Goal: Find specific page/section: Find specific page/section

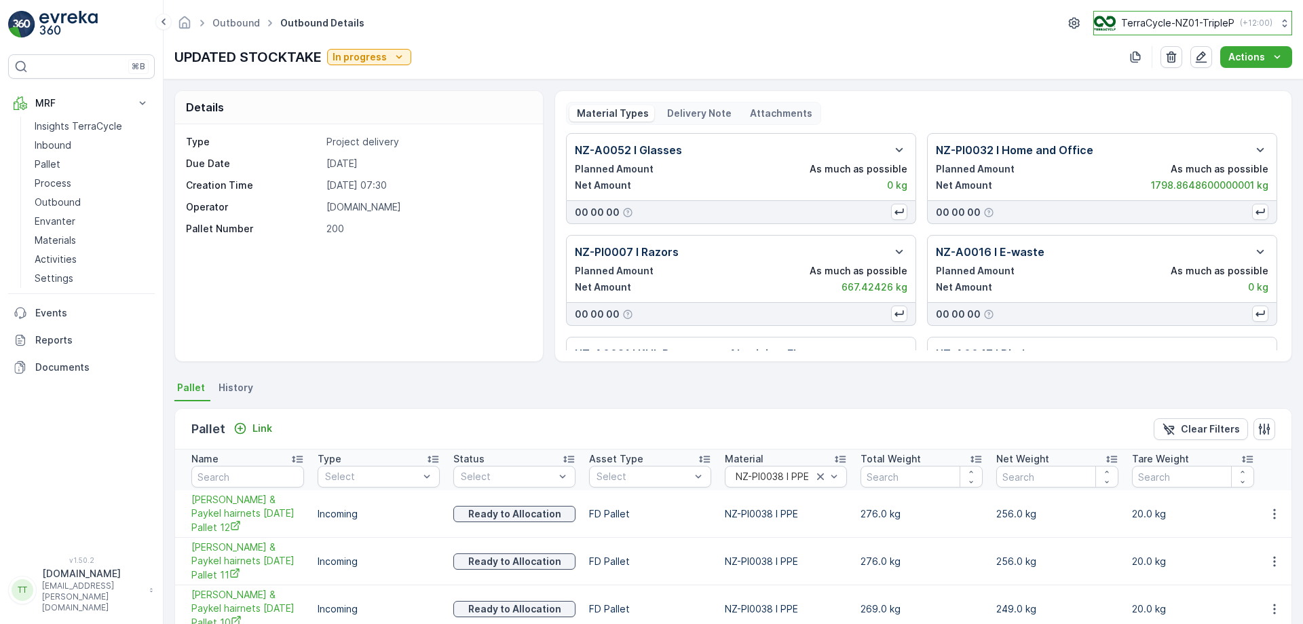
click at [1183, 19] on p "TerraCycle-NZ01-TripleP" at bounding box center [1177, 23] width 113 height 14
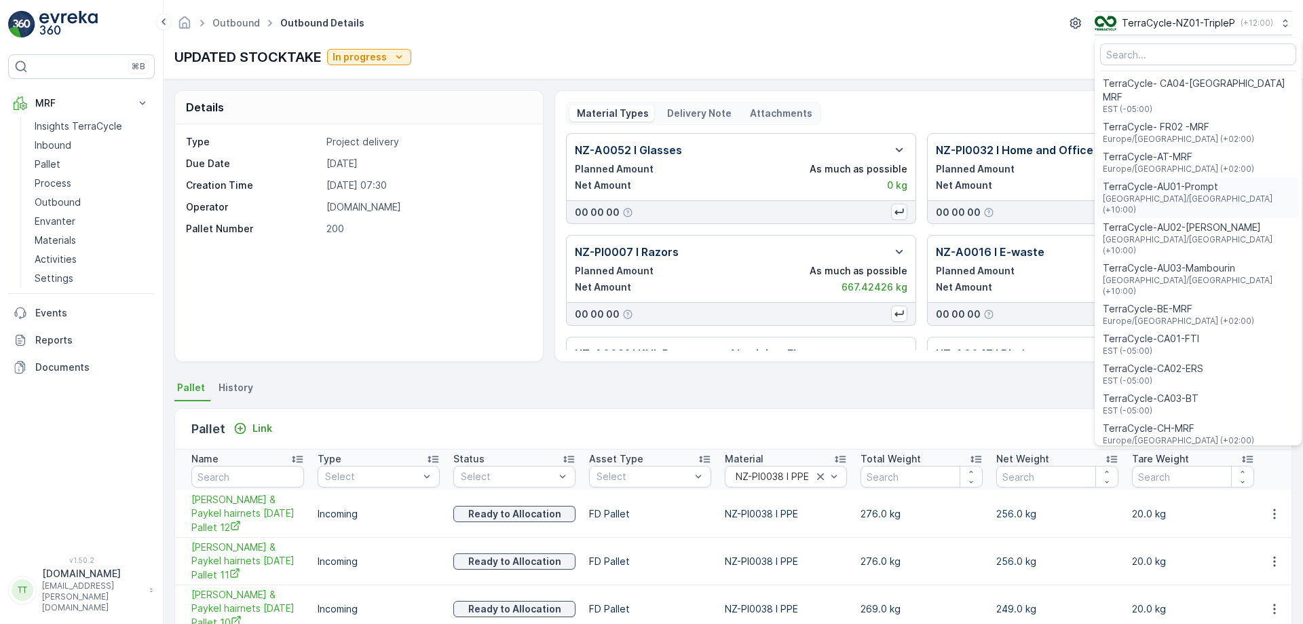
click at [1167, 180] on span "TerraCycle-AU01-Prompt" at bounding box center [1198, 187] width 191 height 14
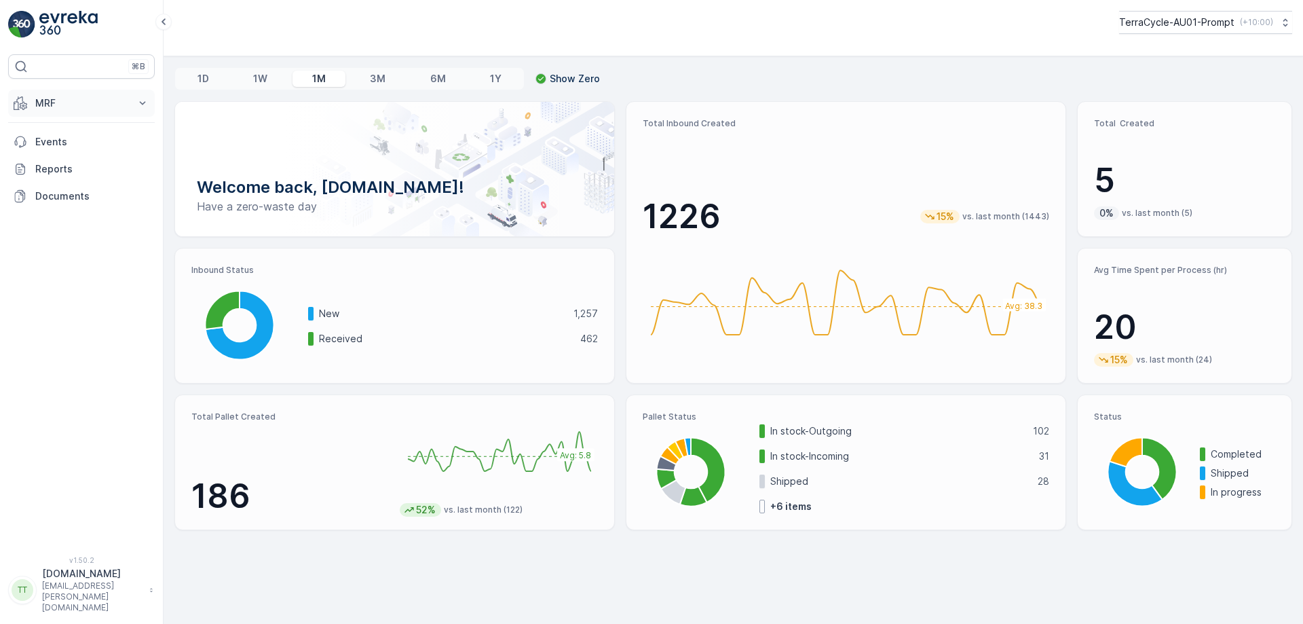
click at [138, 100] on icon at bounding box center [143, 103] width 14 height 14
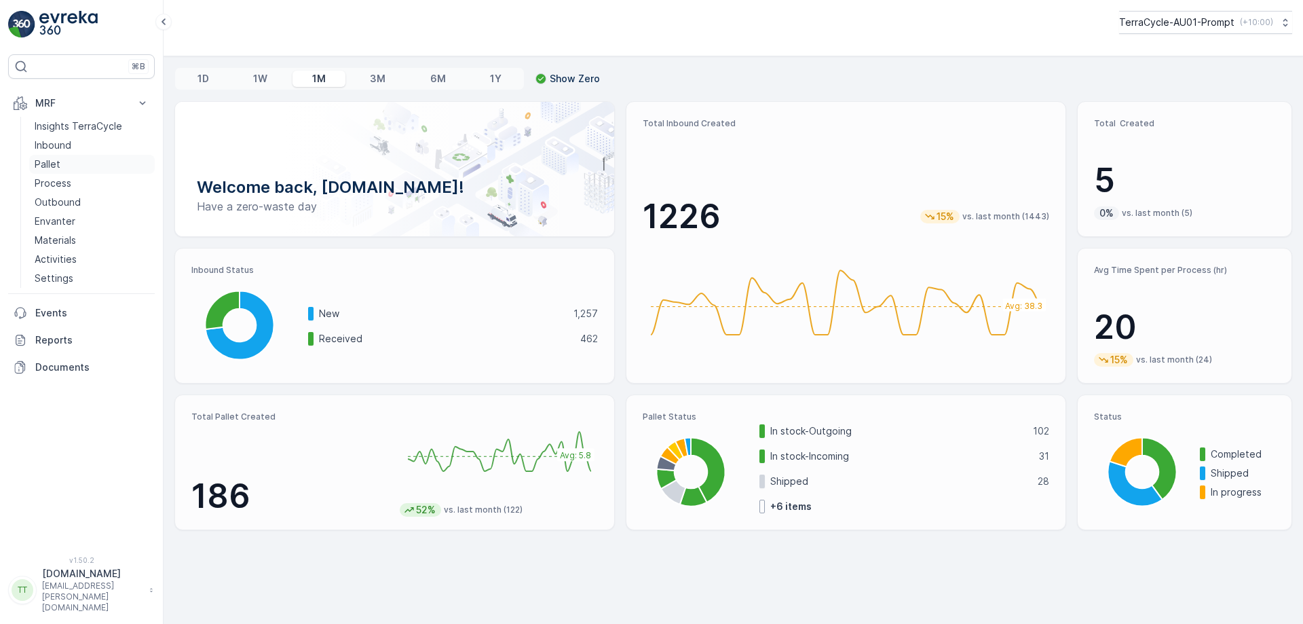
click at [80, 166] on link "Pallet" at bounding box center [92, 164] width 126 height 19
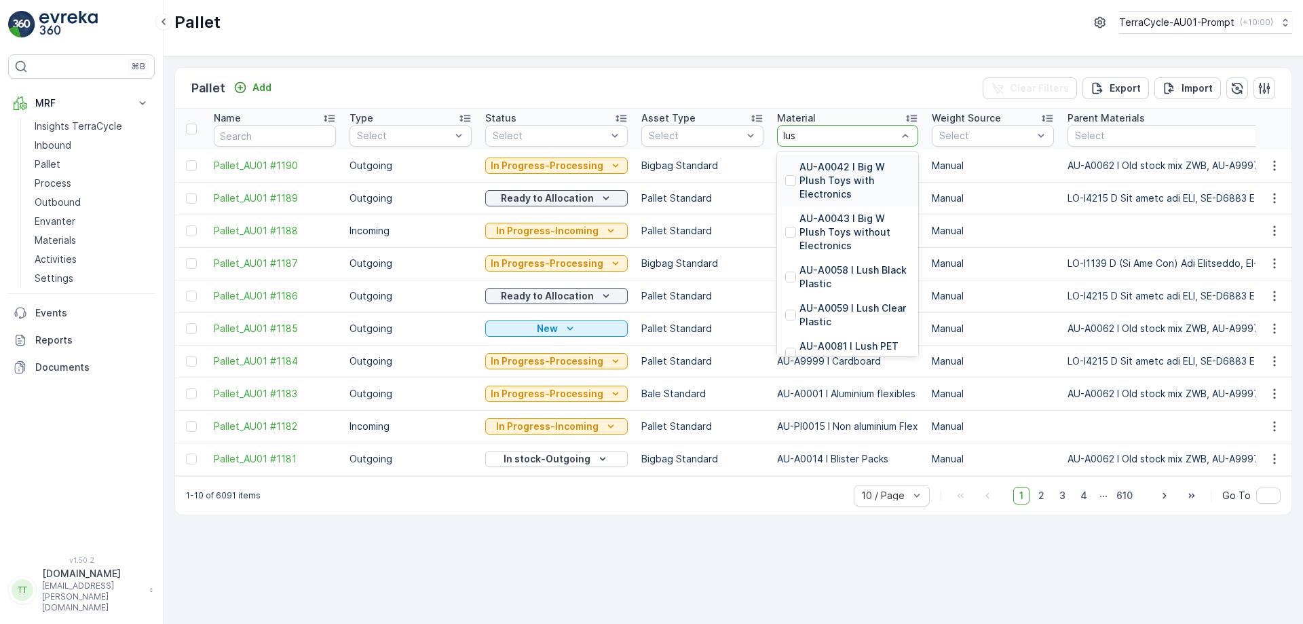
type input "lush"
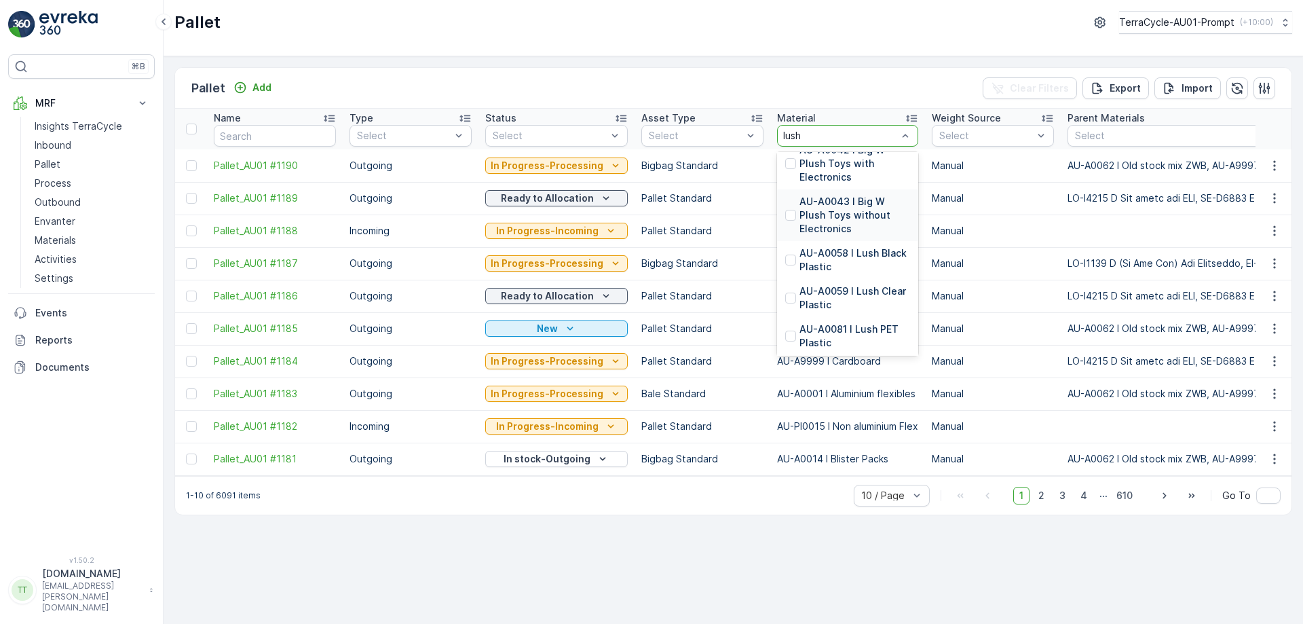
scroll to position [18, 0]
click at [785, 263] on div at bounding box center [790, 258] width 11 height 11
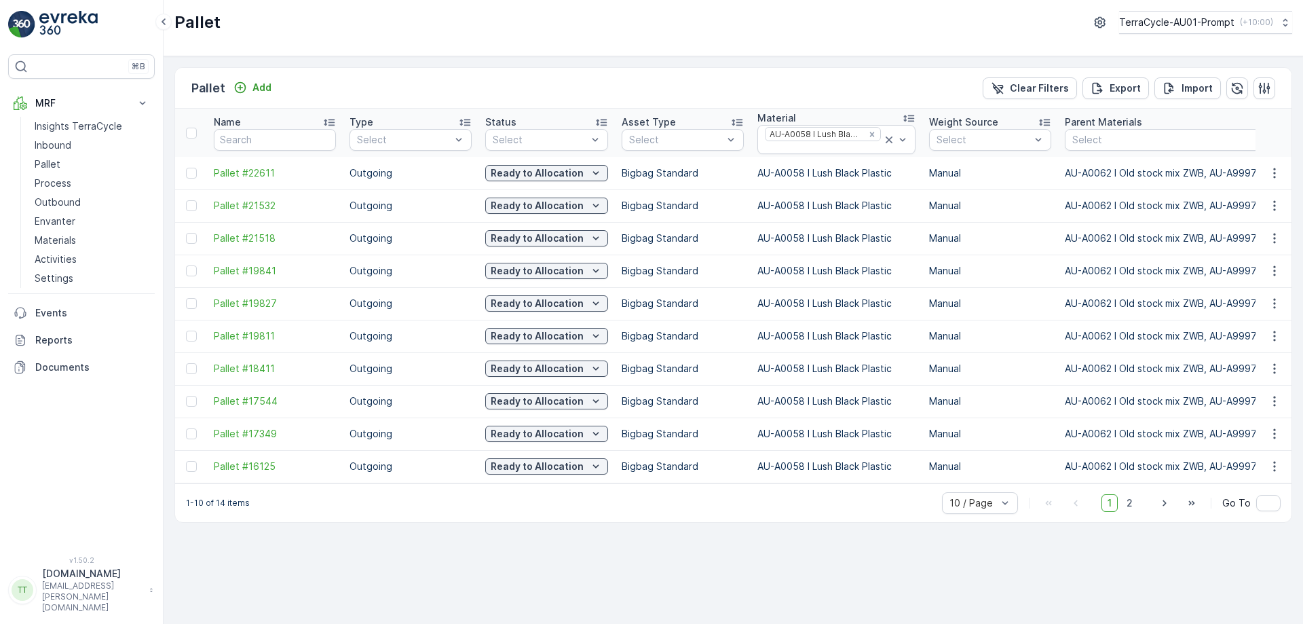
click at [1122, 508] on div "1 2" at bounding box center [1120, 503] width 37 height 18
click at [1136, 512] on span "2" at bounding box center [1130, 503] width 18 height 18
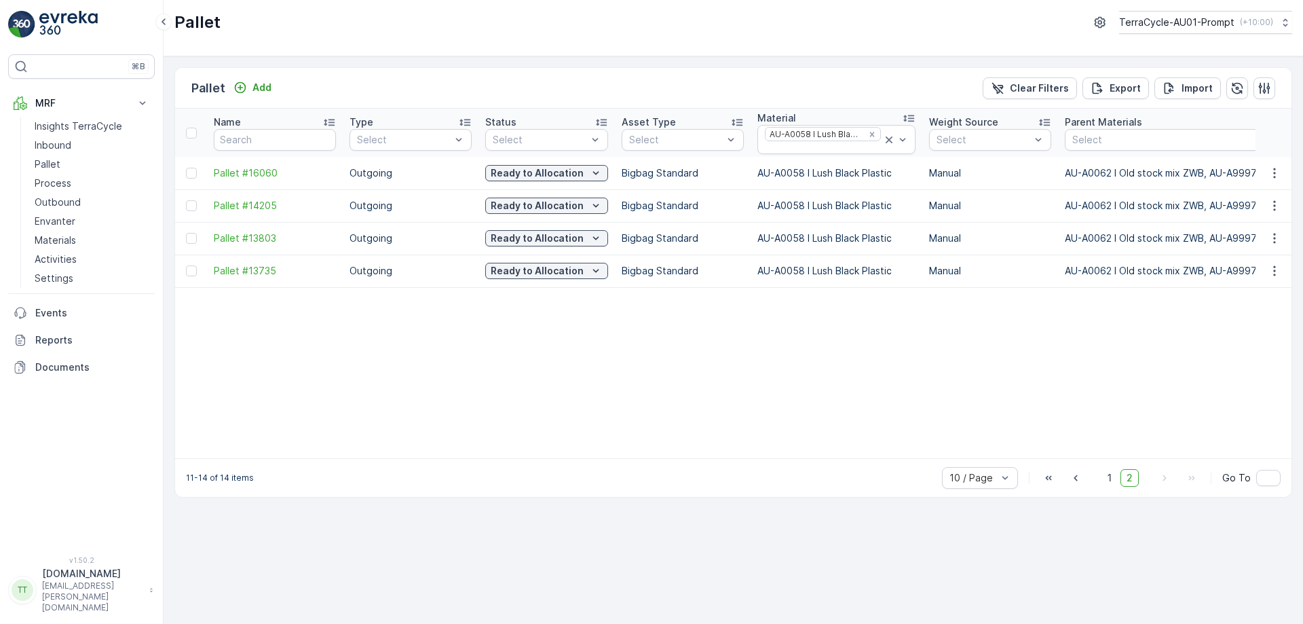
click at [1110, 513] on div "Pallet Add Clear Filters Export Import Name Type Select Status Select Asset Typ…" at bounding box center [734, 340] width 1140 height 568
click at [1115, 487] on span "1" at bounding box center [1110, 478] width 16 height 18
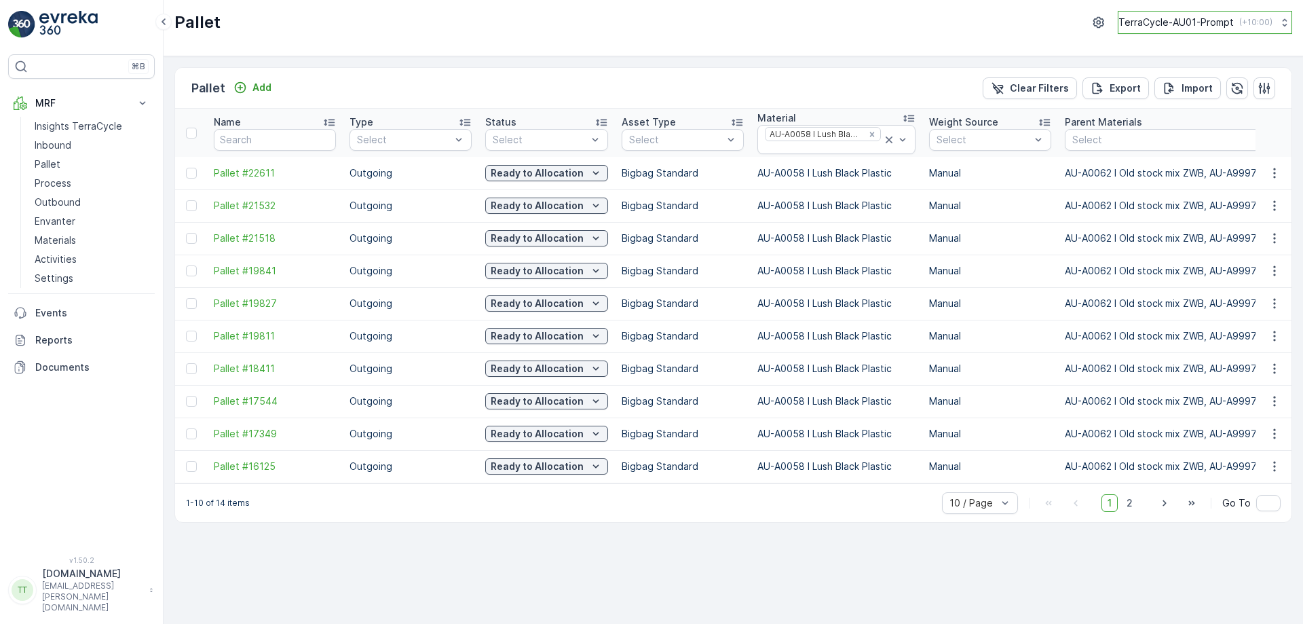
click at [1168, 20] on p "TerraCycle-AU01-Prompt" at bounding box center [1176, 23] width 115 height 14
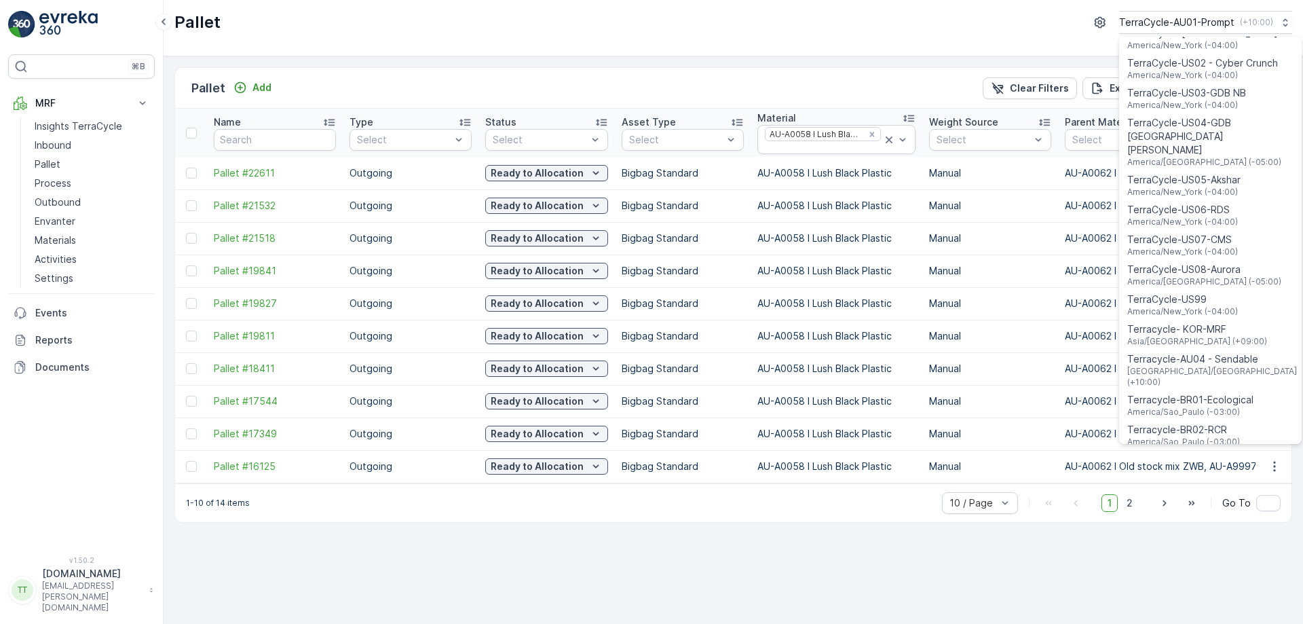
scroll to position [975, 0]
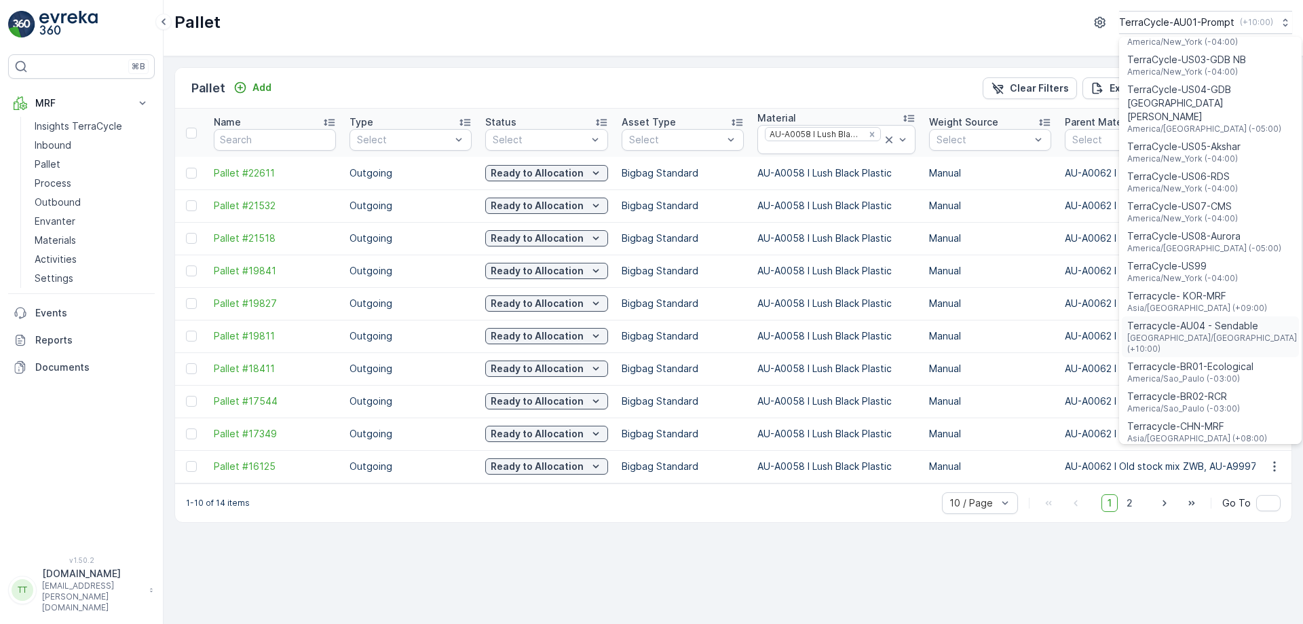
click at [1173, 333] on span "Australia/Sydney (+10:00)" at bounding box center [1214, 344] width 172 height 22
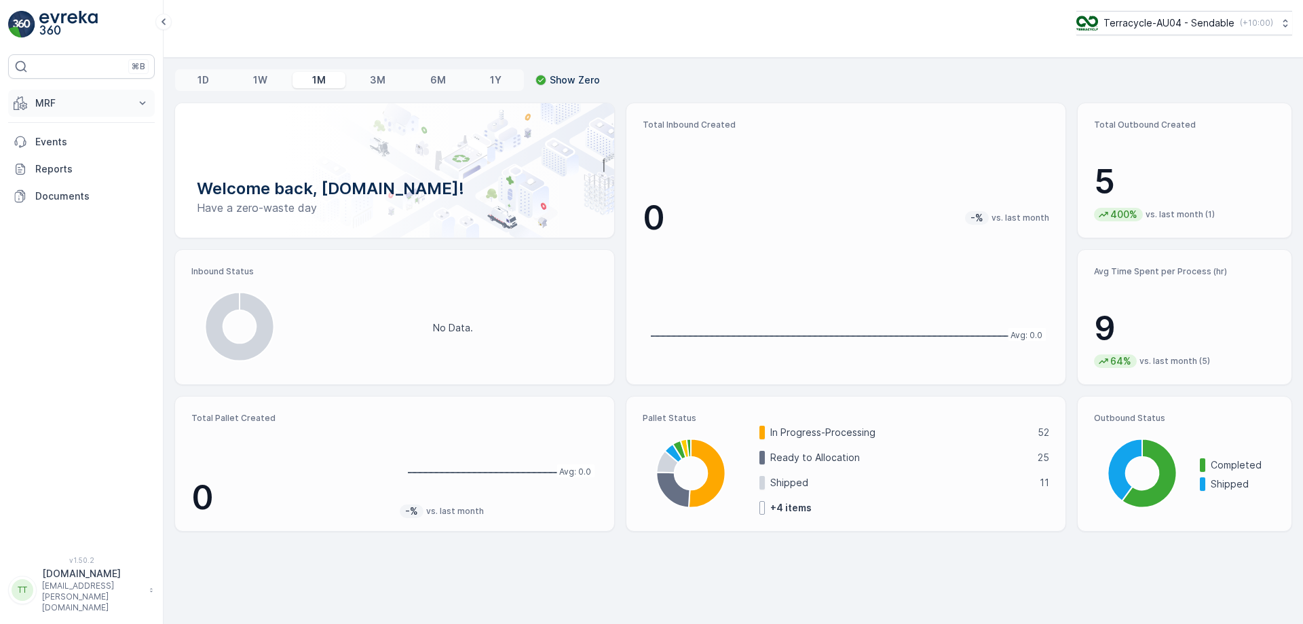
click at [117, 110] on button "MRF" at bounding box center [81, 103] width 147 height 27
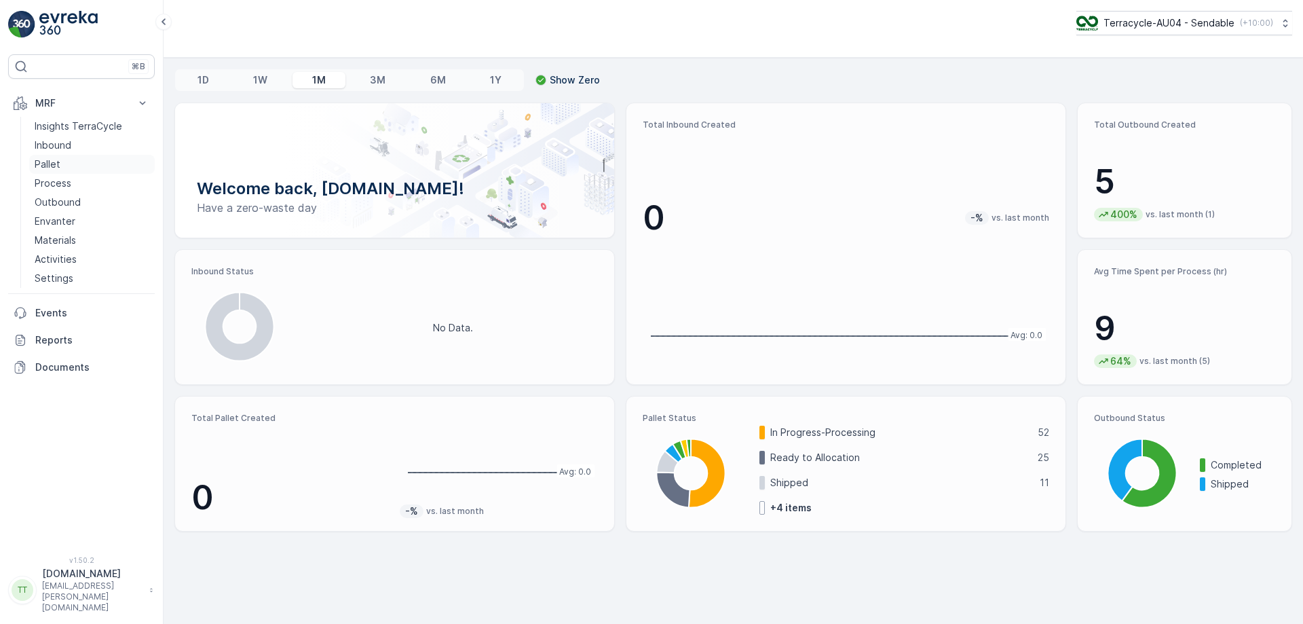
click at [71, 159] on link "Pallet" at bounding box center [92, 164] width 126 height 19
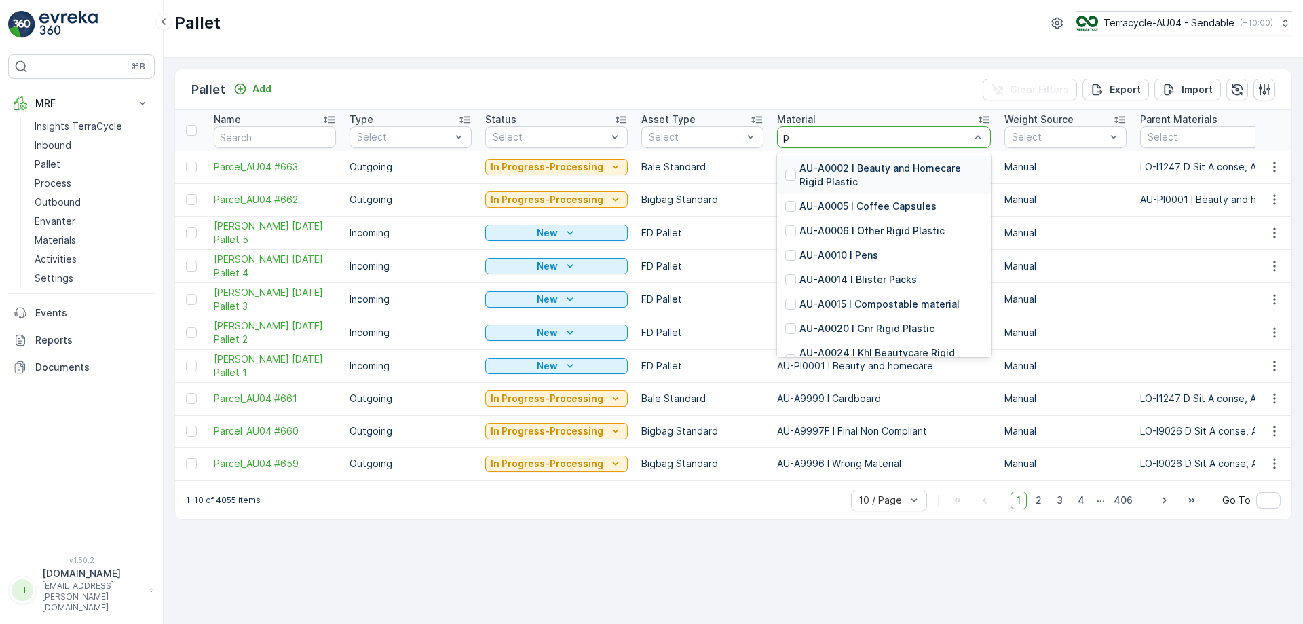
type input "pp"
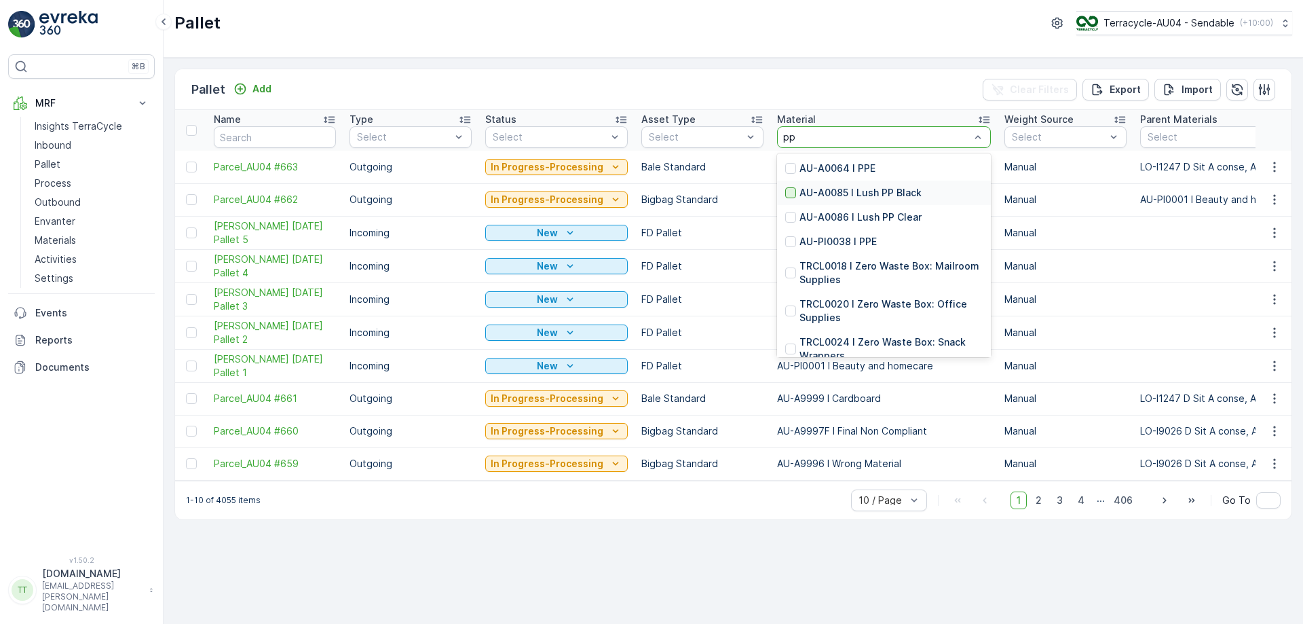
click at [785, 196] on div at bounding box center [790, 192] width 11 height 11
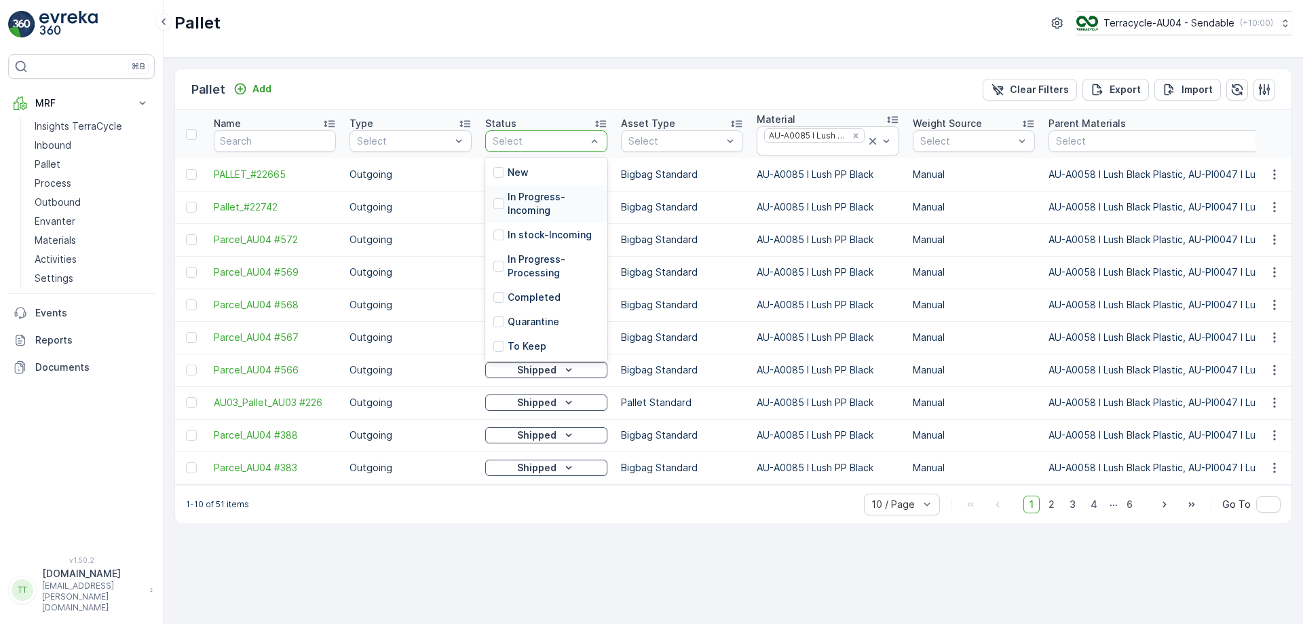
click at [522, 203] on p "In Progress-Incoming" at bounding box center [554, 203] width 92 height 27
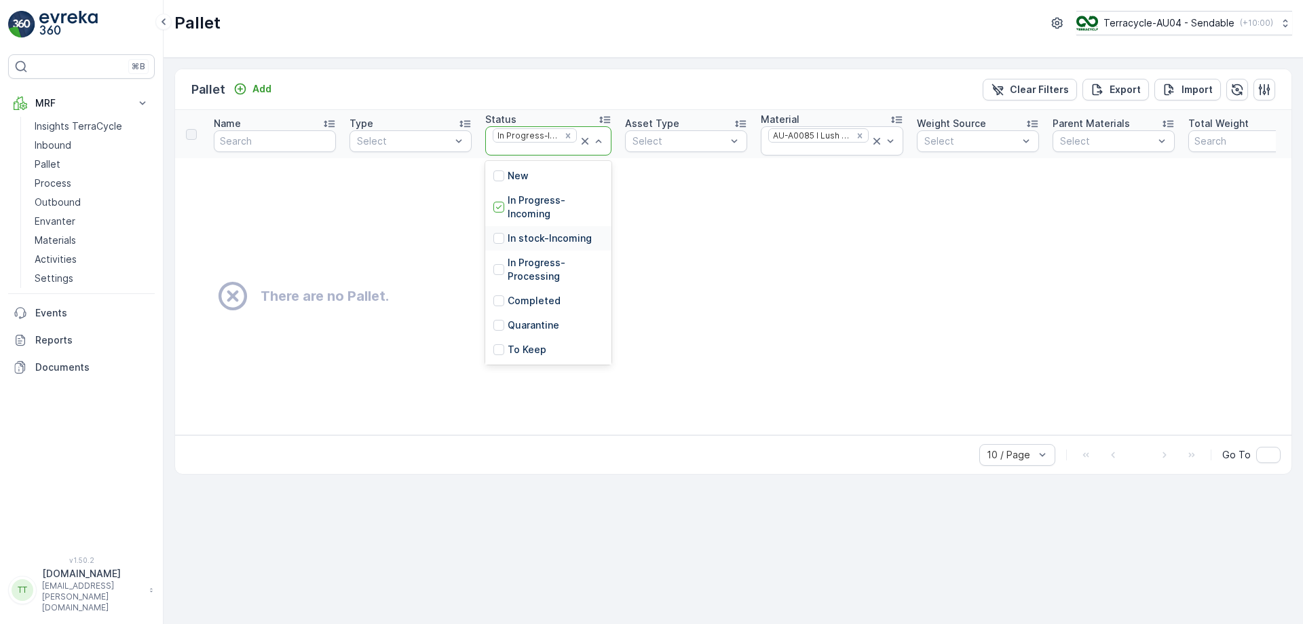
click at [506, 242] on div "In stock-Incoming" at bounding box center [543, 238] width 98 height 14
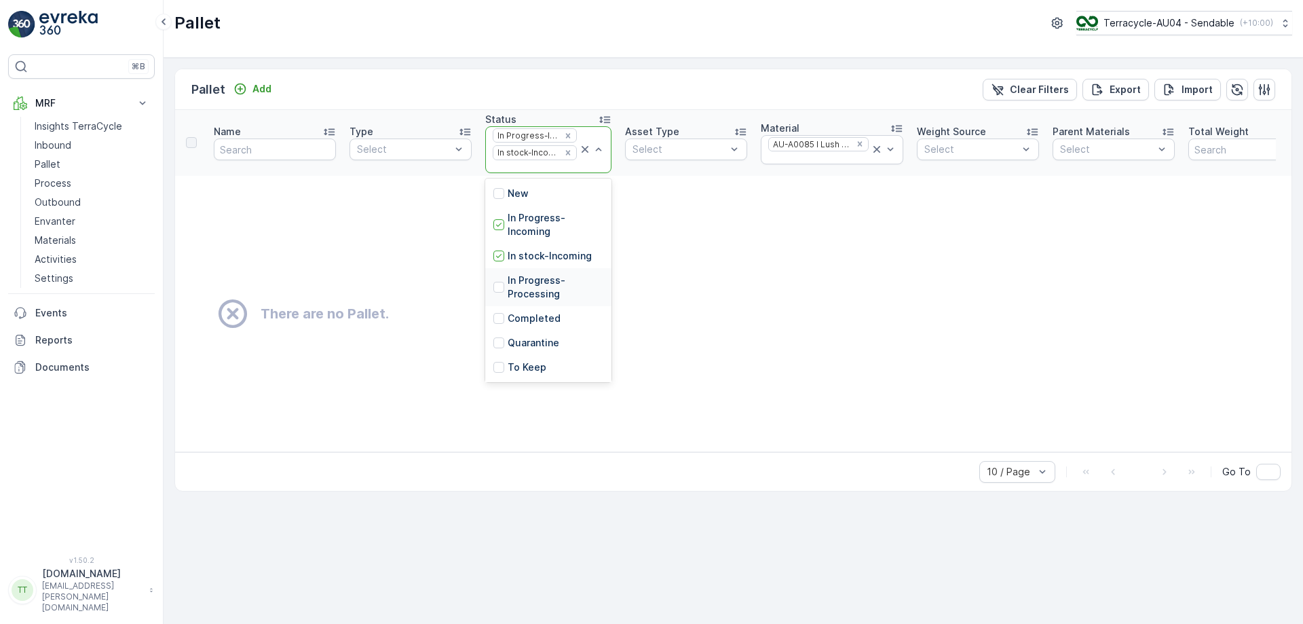
click at [516, 289] on p "In Progress-Processing" at bounding box center [556, 287] width 96 height 27
click at [534, 257] on p "In stock-Outgoing" at bounding box center [551, 259] width 86 height 14
click at [527, 289] on p "Ready to Allocation" at bounding box center [554, 283] width 92 height 14
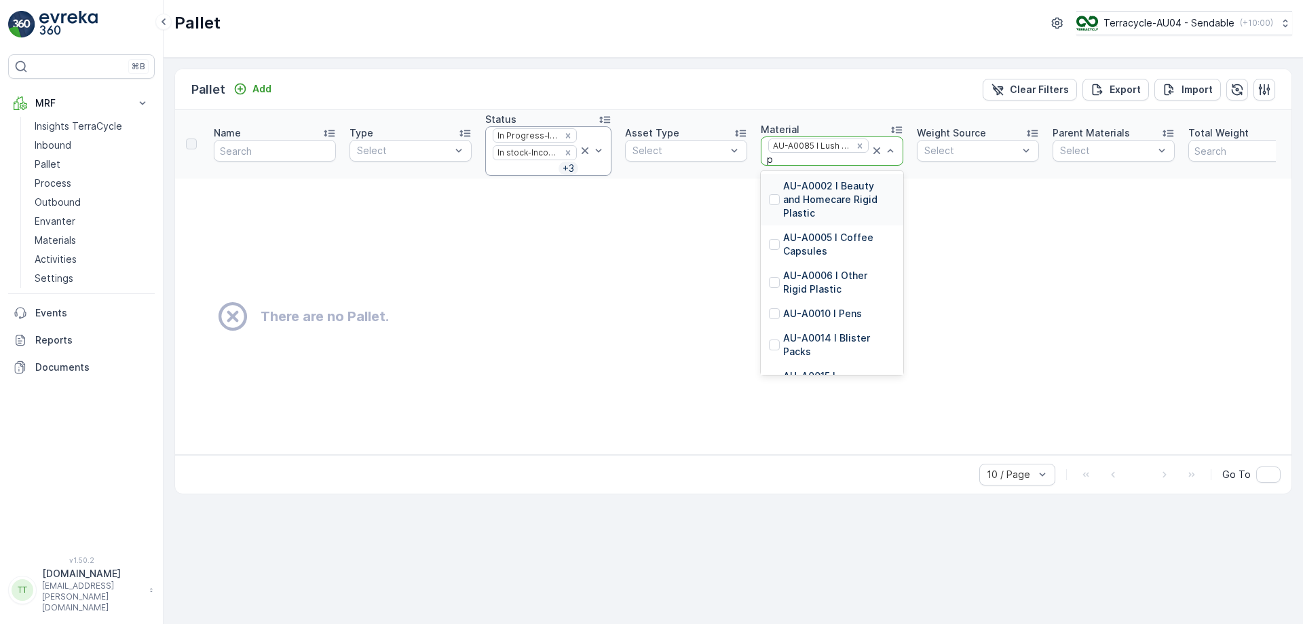
type input "pp"
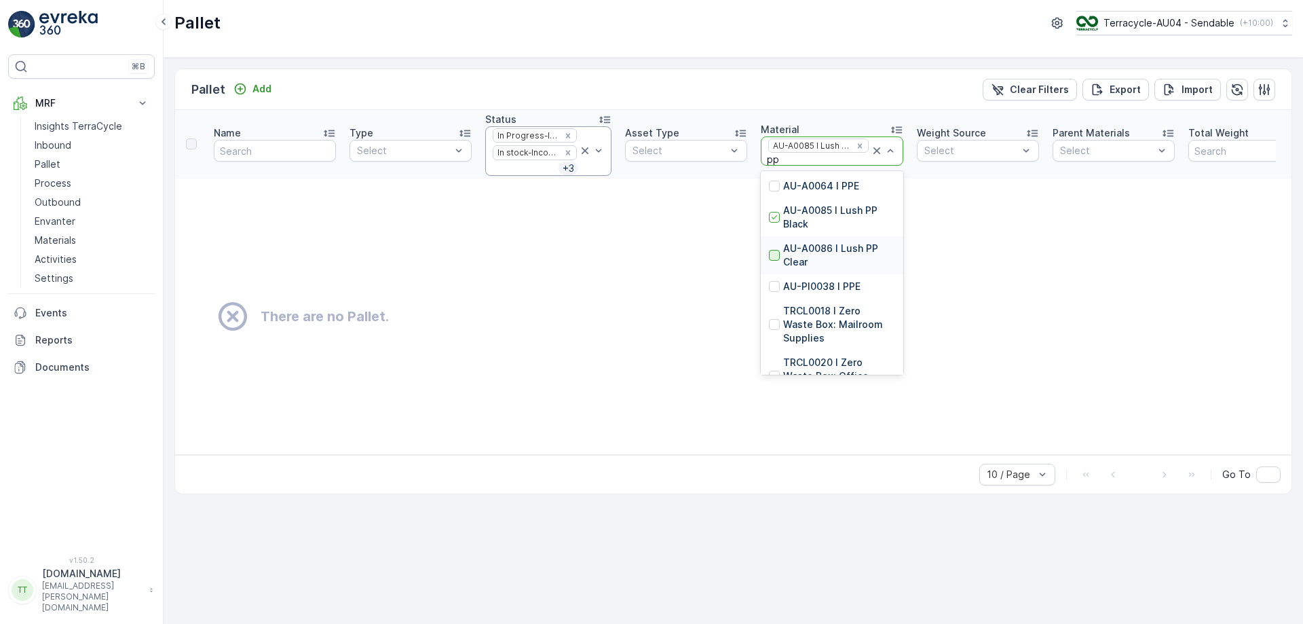
click at [771, 256] on div at bounding box center [774, 255] width 11 height 11
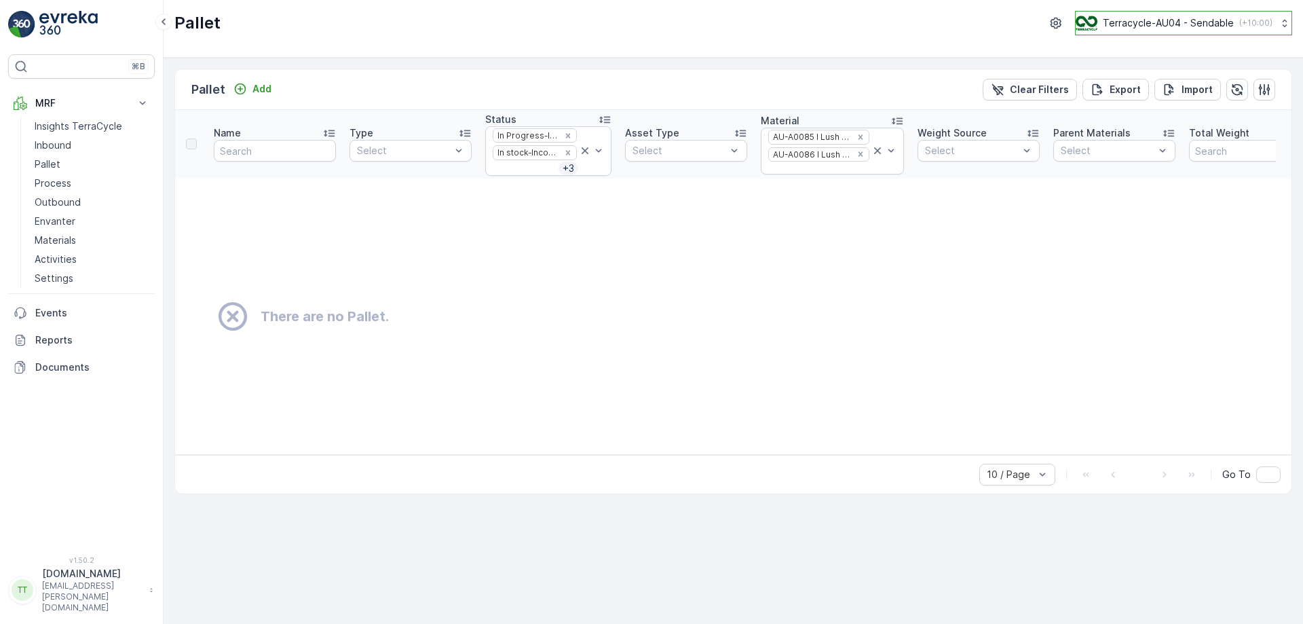
click at [1093, 27] on img at bounding box center [1087, 23] width 22 height 15
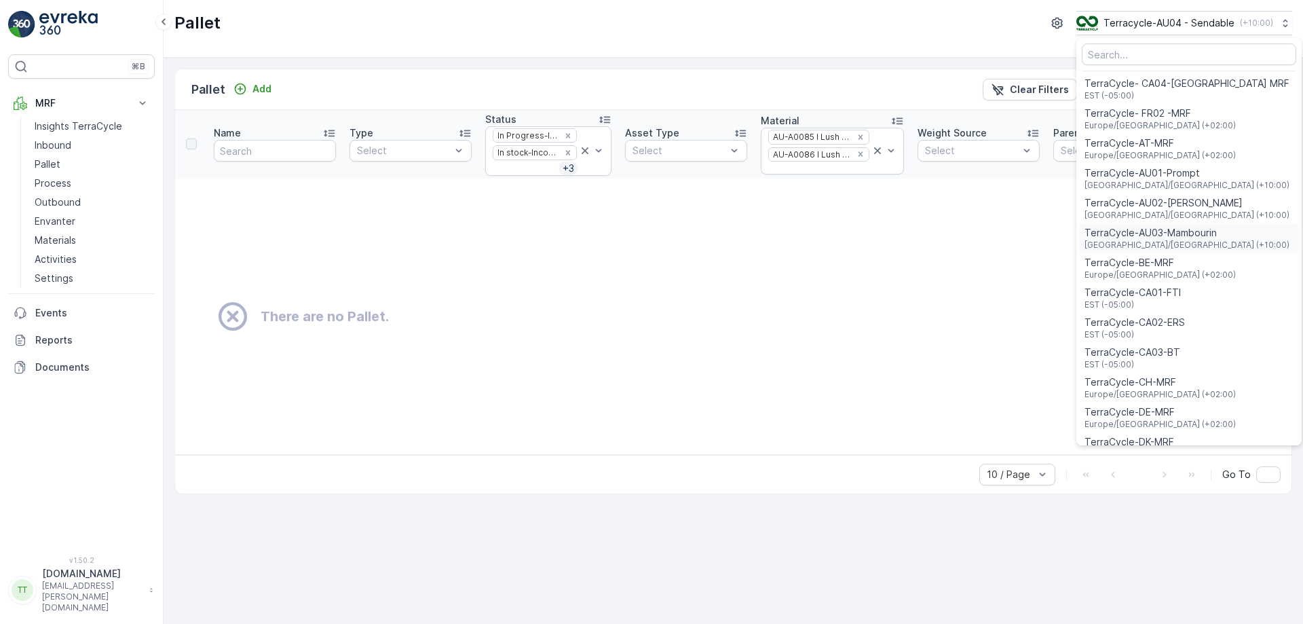
click at [1158, 225] on div "TerraCycle-AU03-[GEOGRAPHIC_DATA] [GEOGRAPHIC_DATA]/[GEOGRAPHIC_DATA] (+10:00)" at bounding box center [1189, 238] width 220 height 30
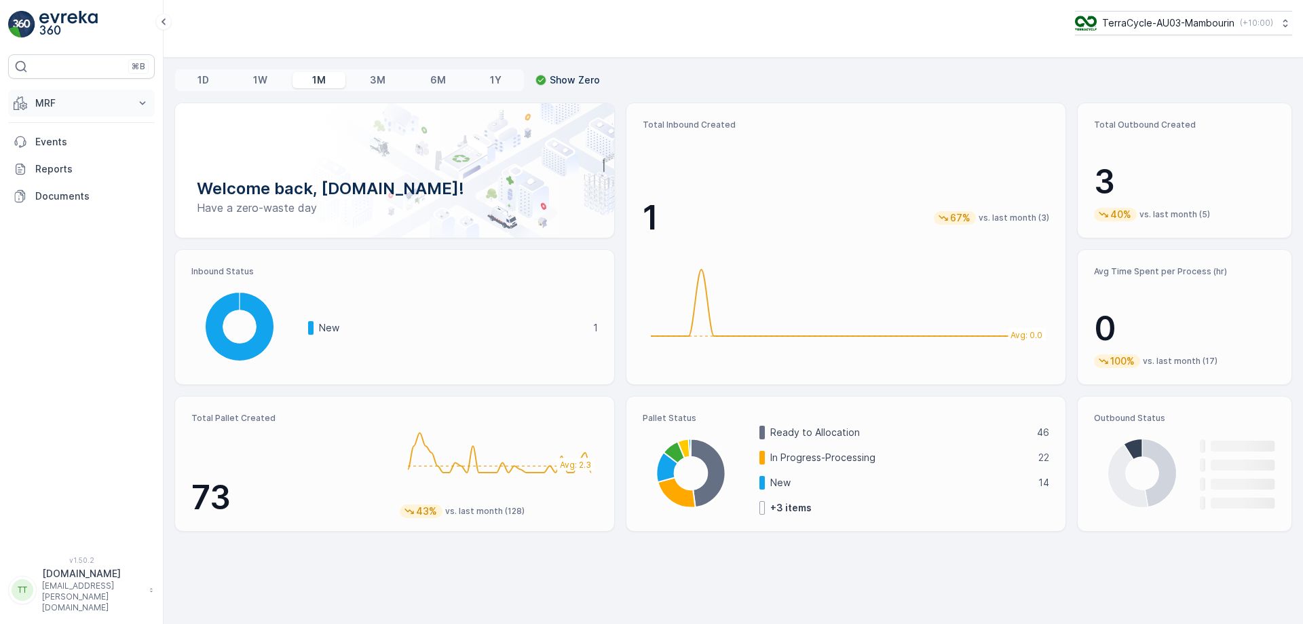
click at [101, 115] on button "MRF" at bounding box center [81, 103] width 147 height 27
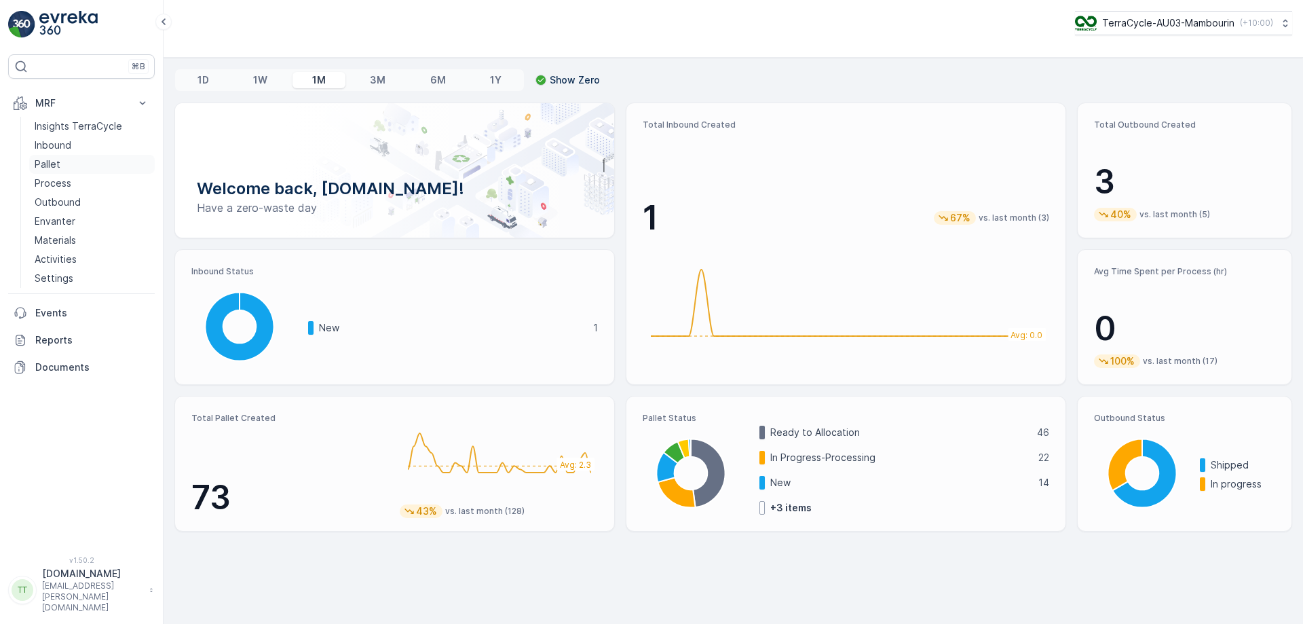
click at [81, 162] on link "Pallet" at bounding box center [92, 164] width 126 height 19
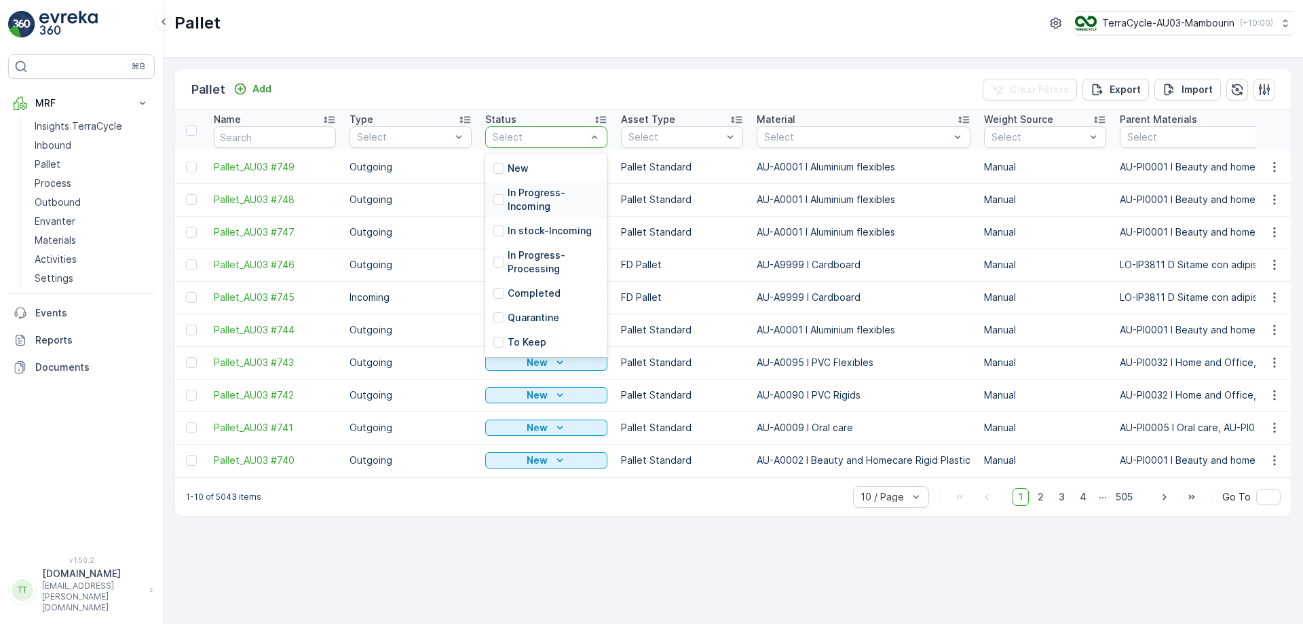
click at [525, 205] on p "In Progress-Incoming" at bounding box center [554, 199] width 92 height 27
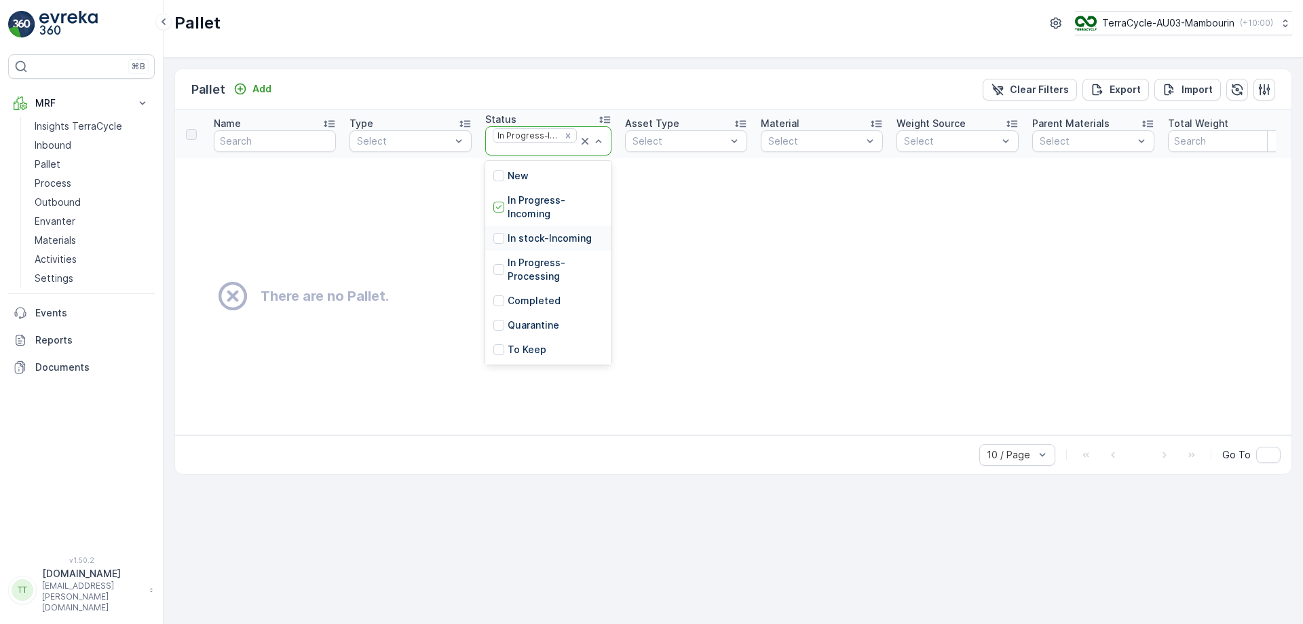
click at [529, 233] on p "In stock-Incoming" at bounding box center [550, 238] width 84 height 14
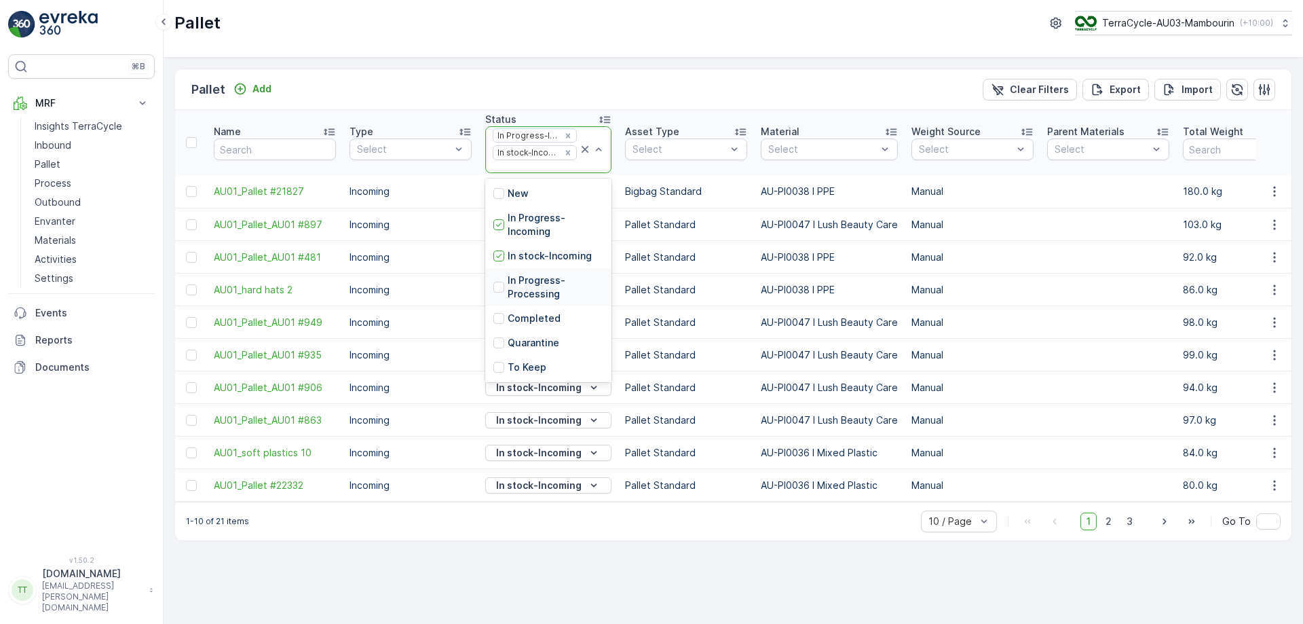
click at [515, 289] on p "In Progress-Processing" at bounding box center [556, 287] width 96 height 27
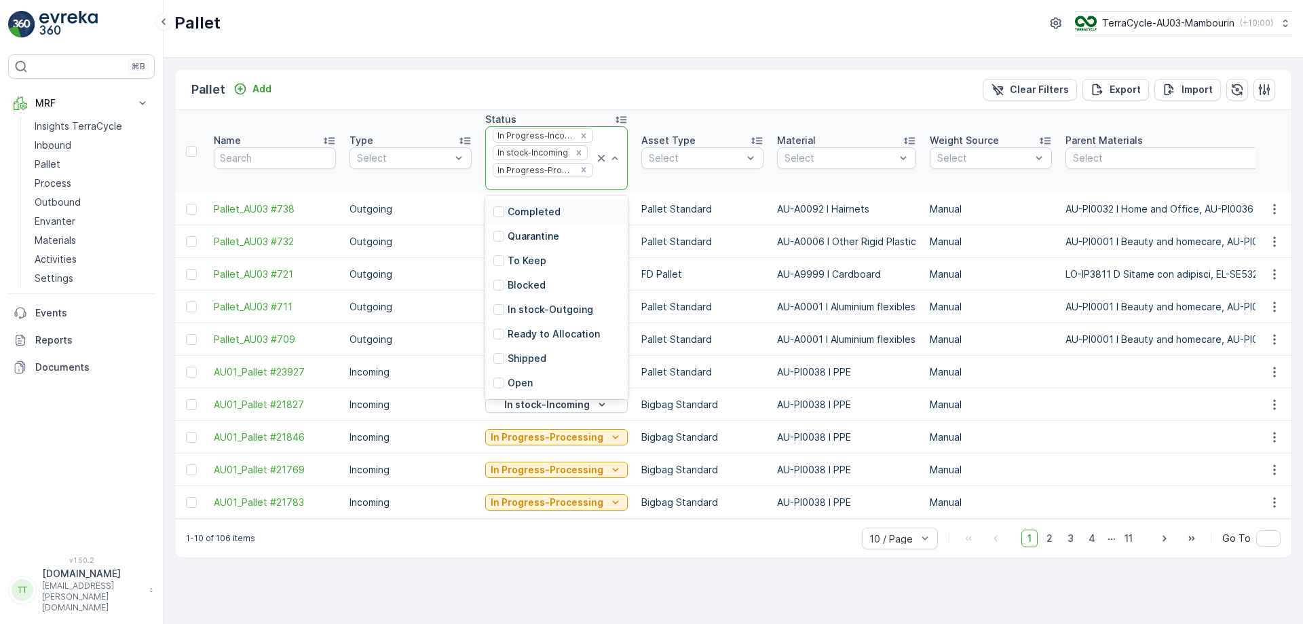
scroll to position [103, 0]
click at [529, 310] on p "In stock-Outgoing" at bounding box center [551, 303] width 86 height 14
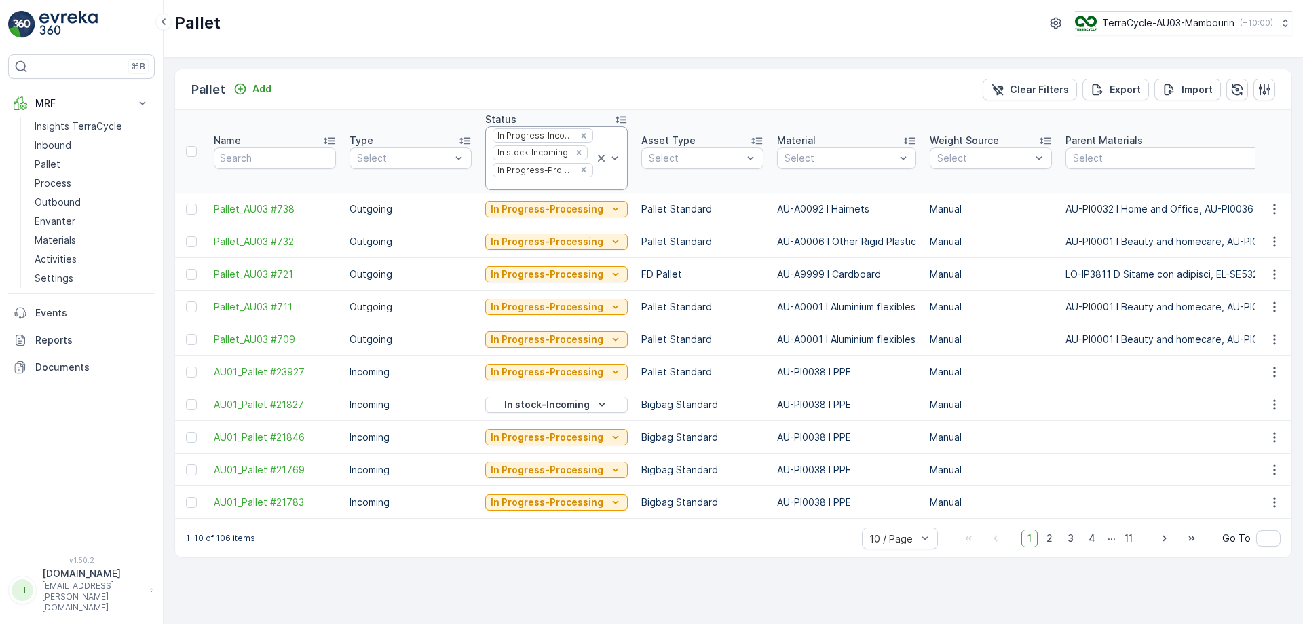
click at [529, 316] on div "In Progress-Processing" at bounding box center [556, 306] width 143 height 19
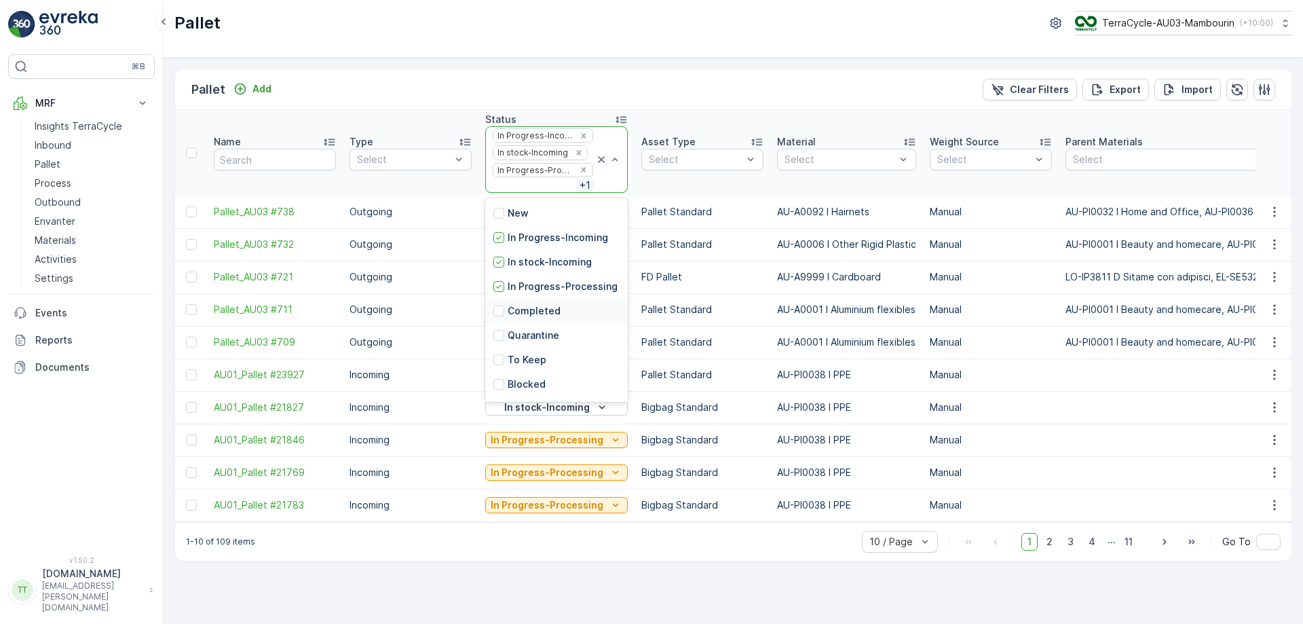
scroll to position [133, 0]
click at [535, 311] on p "Ready to Allocation" at bounding box center [554, 314] width 92 height 14
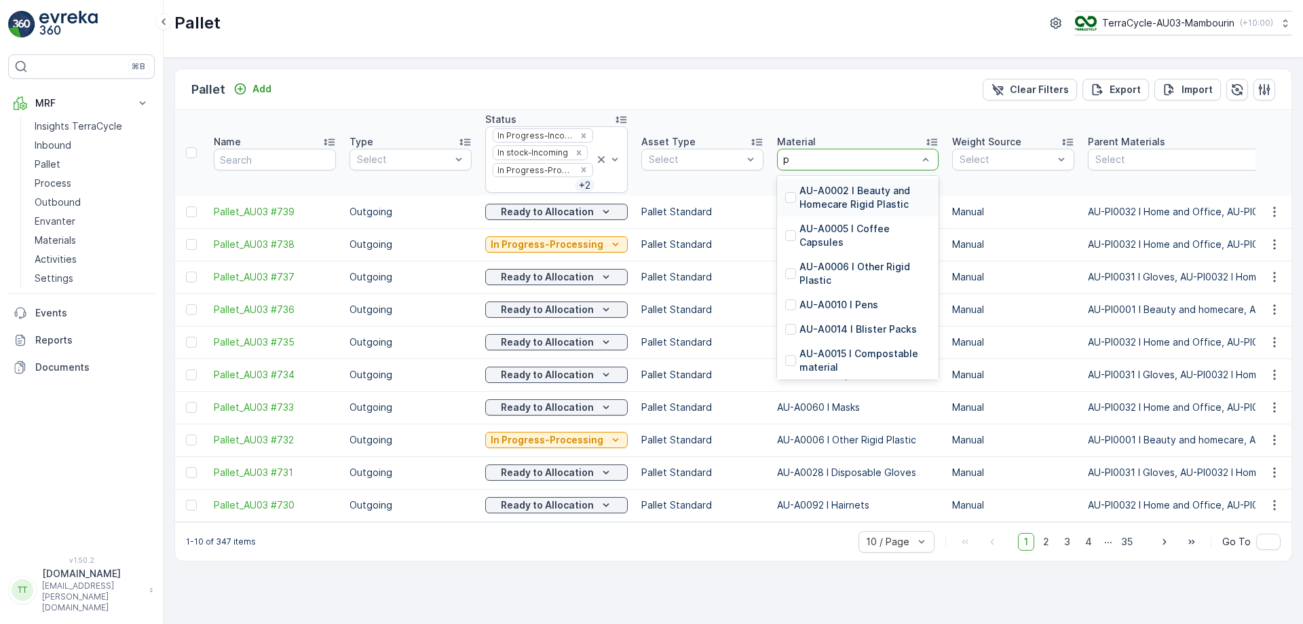
type input "pp"
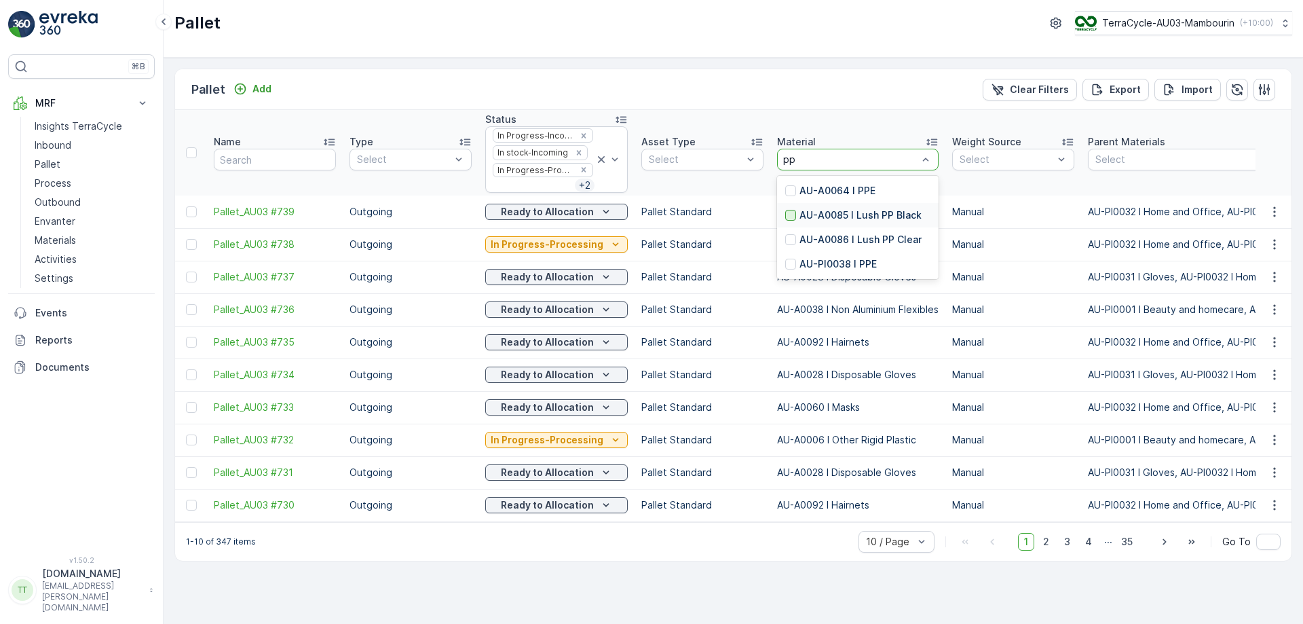
click at [788, 216] on div at bounding box center [790, 215] width 11 height 11
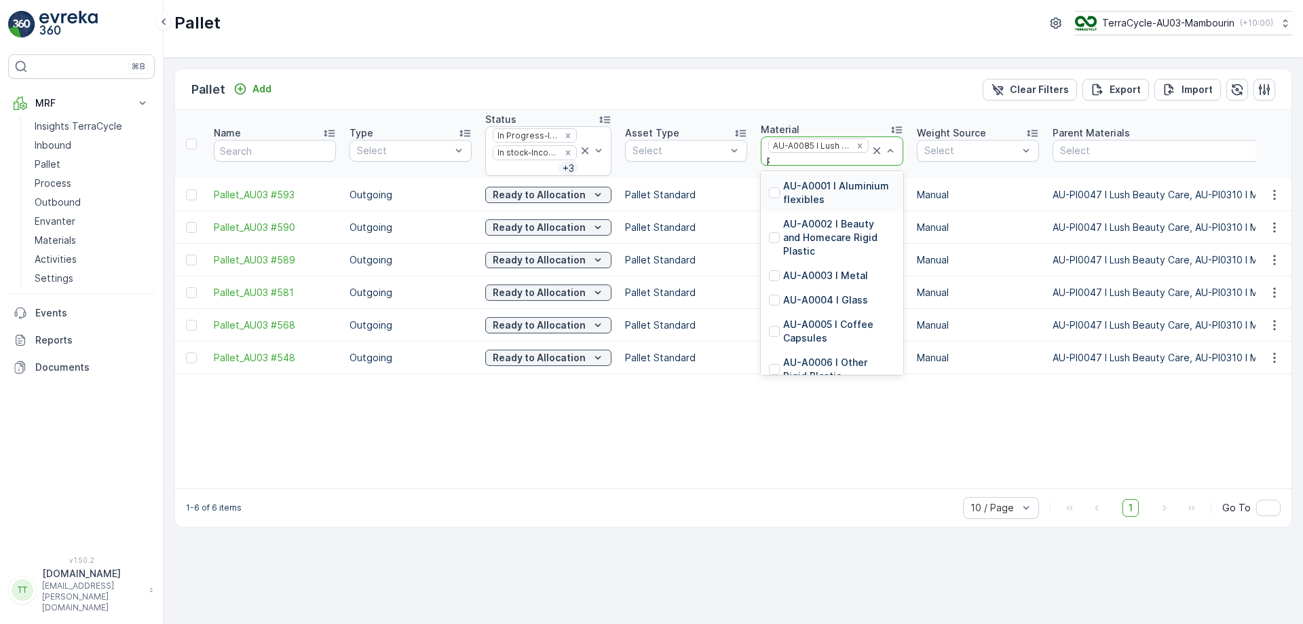
type input "pp"
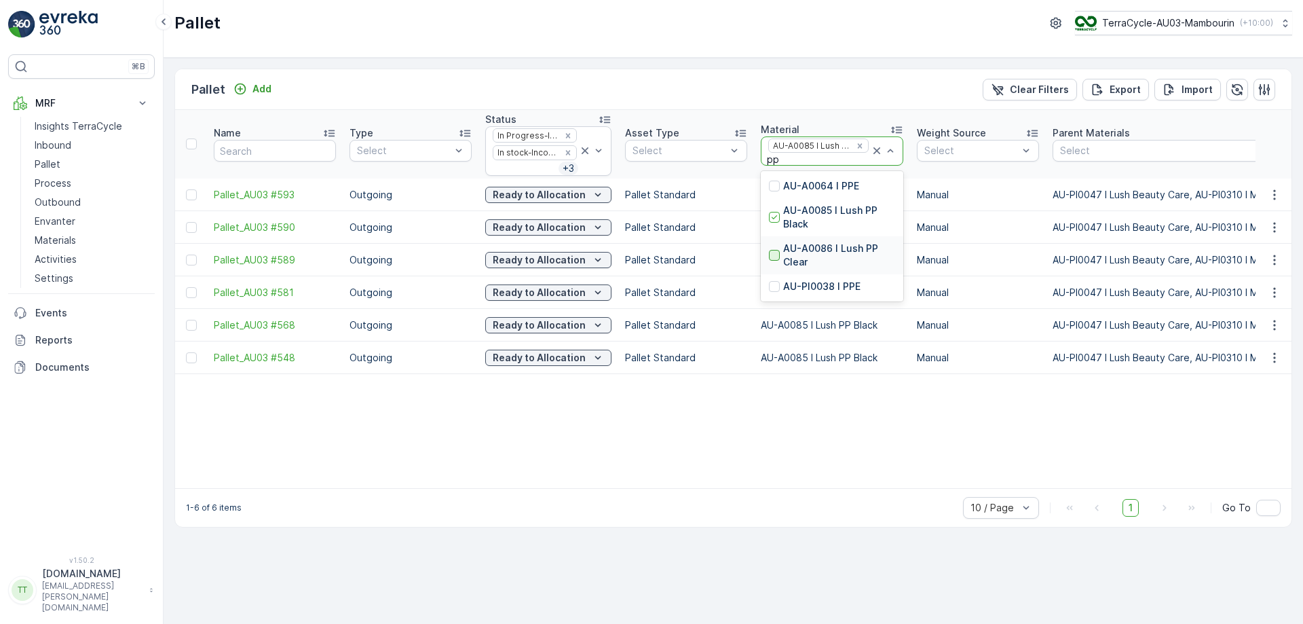
click at [771, 255] on div at bounding box center [774, 255] width 11 height 11
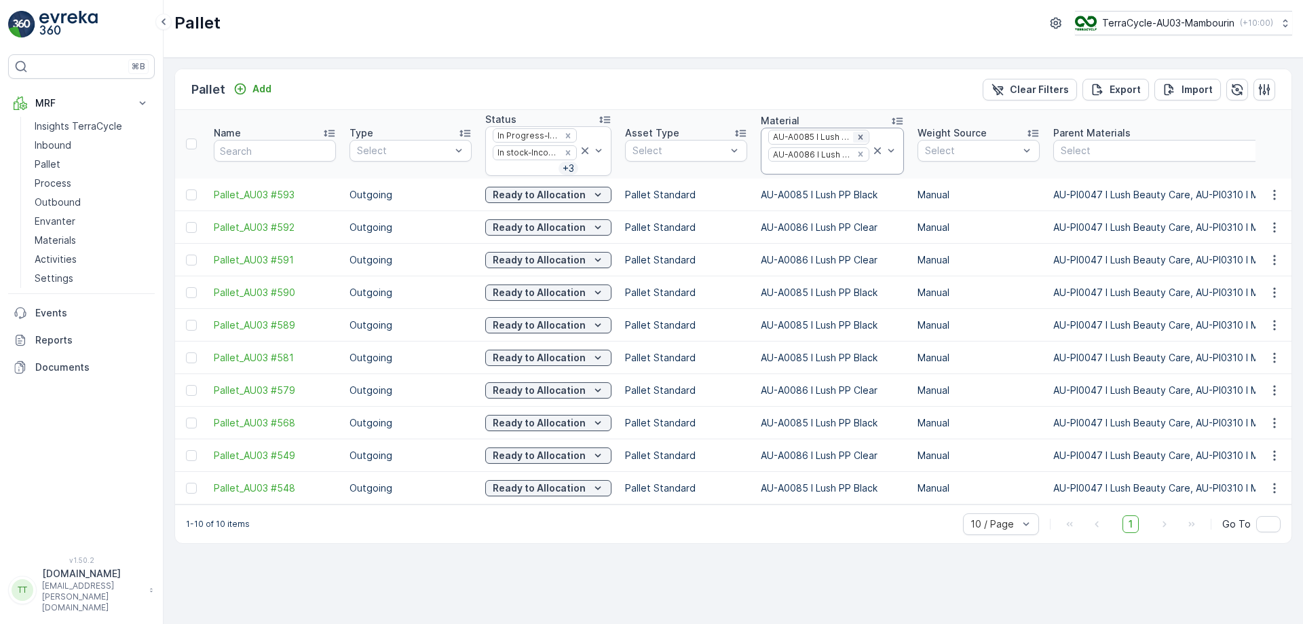
click at [856, 137] on icon "Remove AU-A0085 I Lush PP Black" at bounding box center [861, 137] width 10 height 10
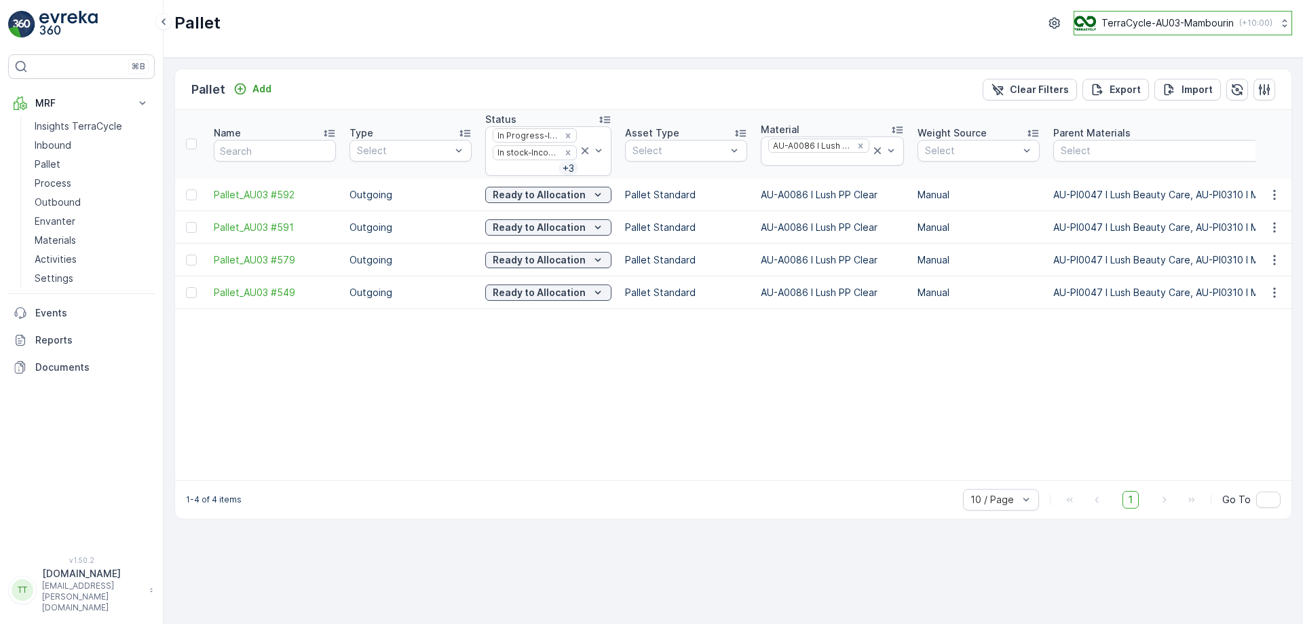
click at [1150, 33] on button "TerraCycle-AU03-Mambourin ( +10:00 )" at bounding box center [1183, 23] width 219 height 24
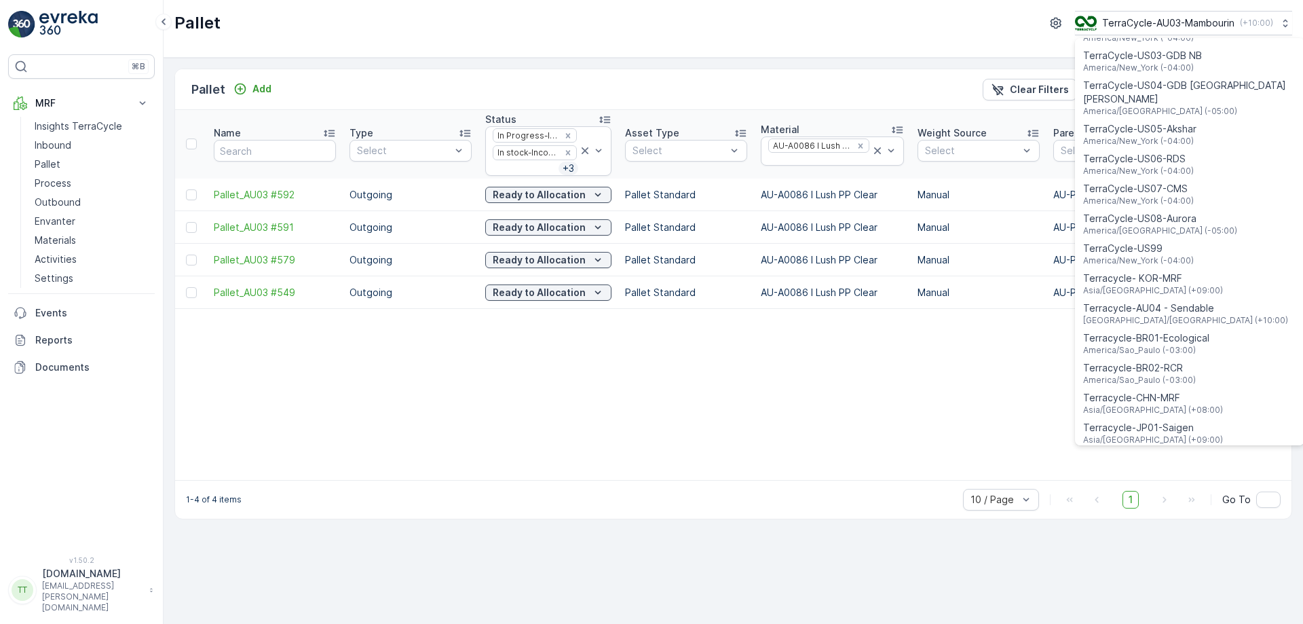
scroll to position [975, 0]
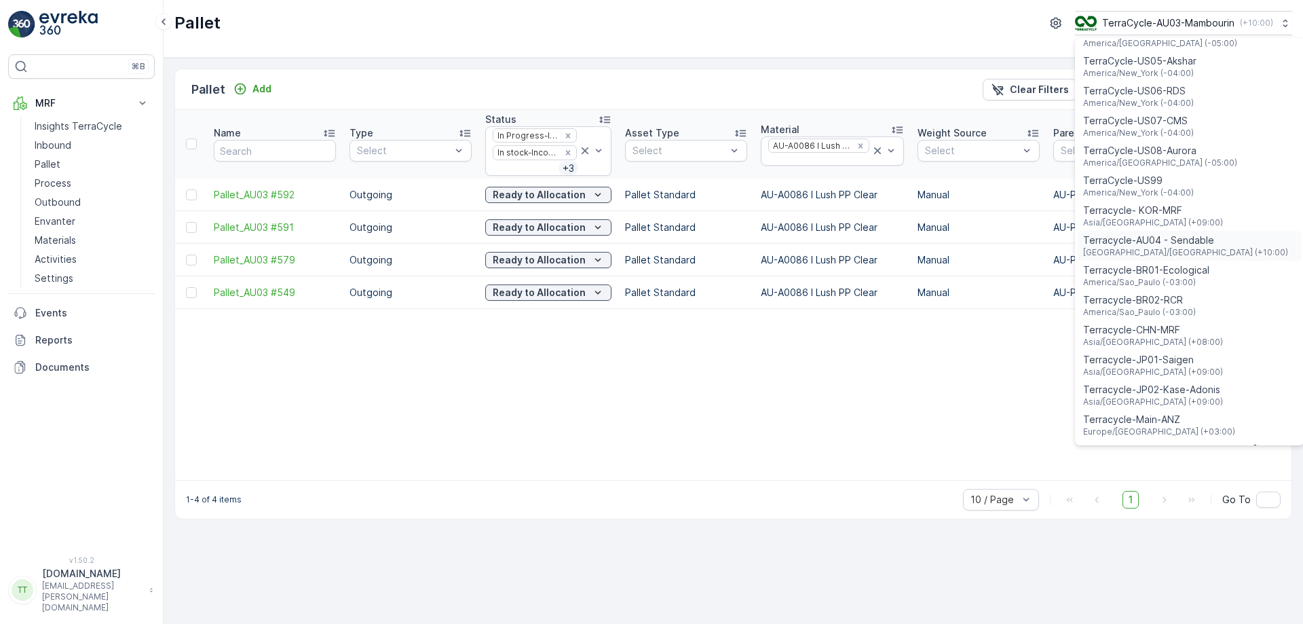
click at [1174, 234] on span "Terracycle-AU04 - Sendable" at bounding box center [1185, 241] width 205 height 14
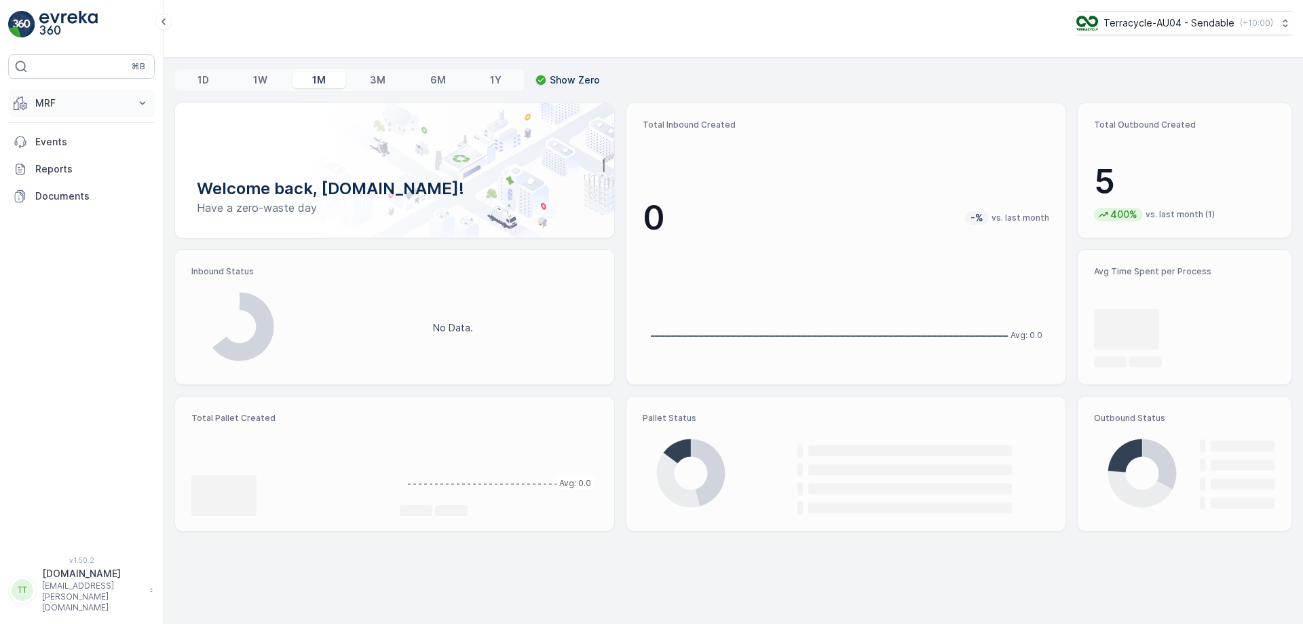
click at [80, 113] on button "MRF" at bounding box center [81, 103] width 147 height 27
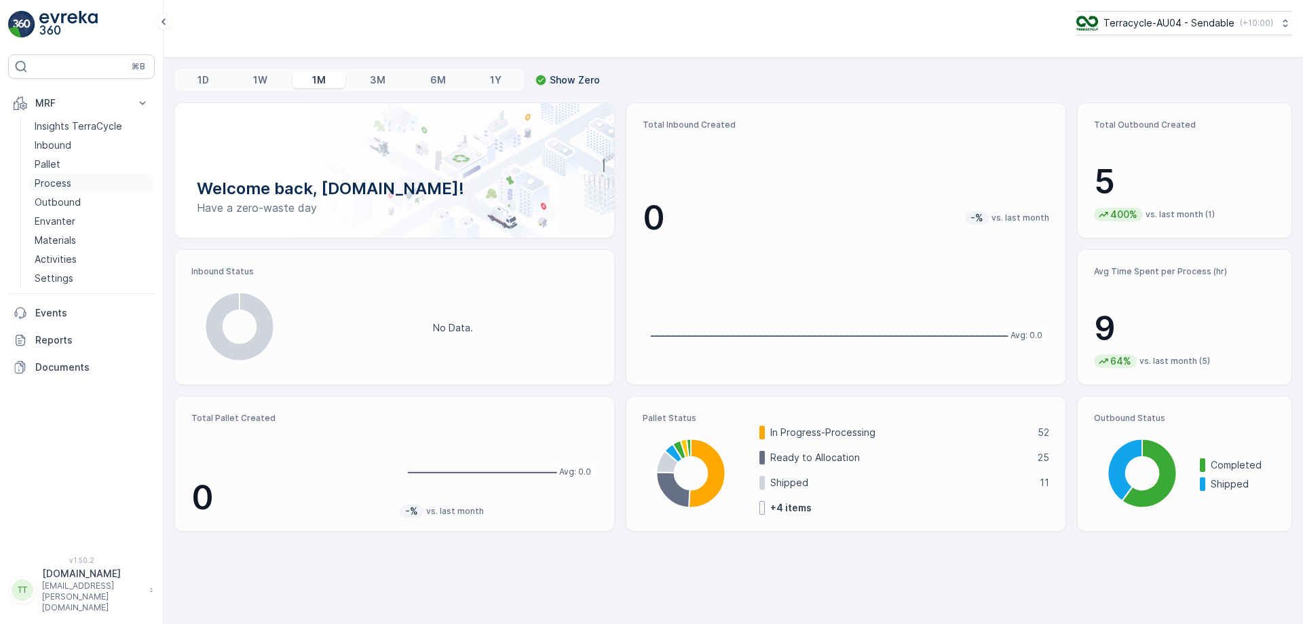
click at [44, 185] on p "Process" at bounding box center [53, 183] width 37 height 14
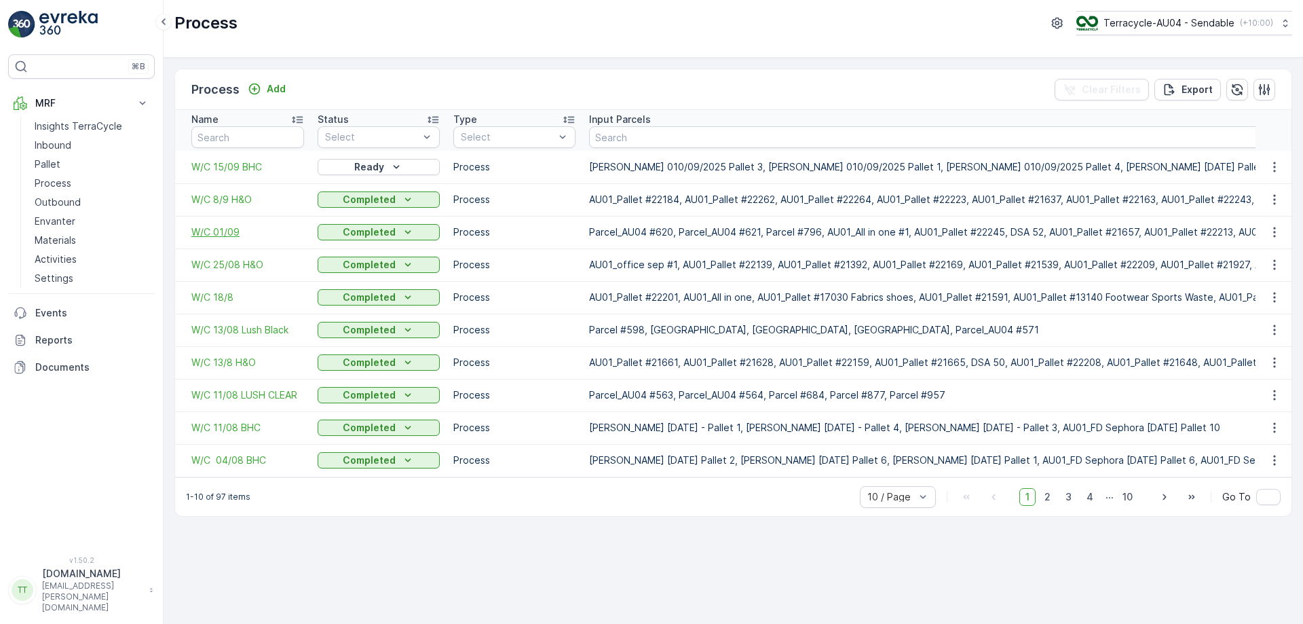
click at [219, 234] on span "W/C 01/09" at bounding box center [247, 232] width 113 height 14
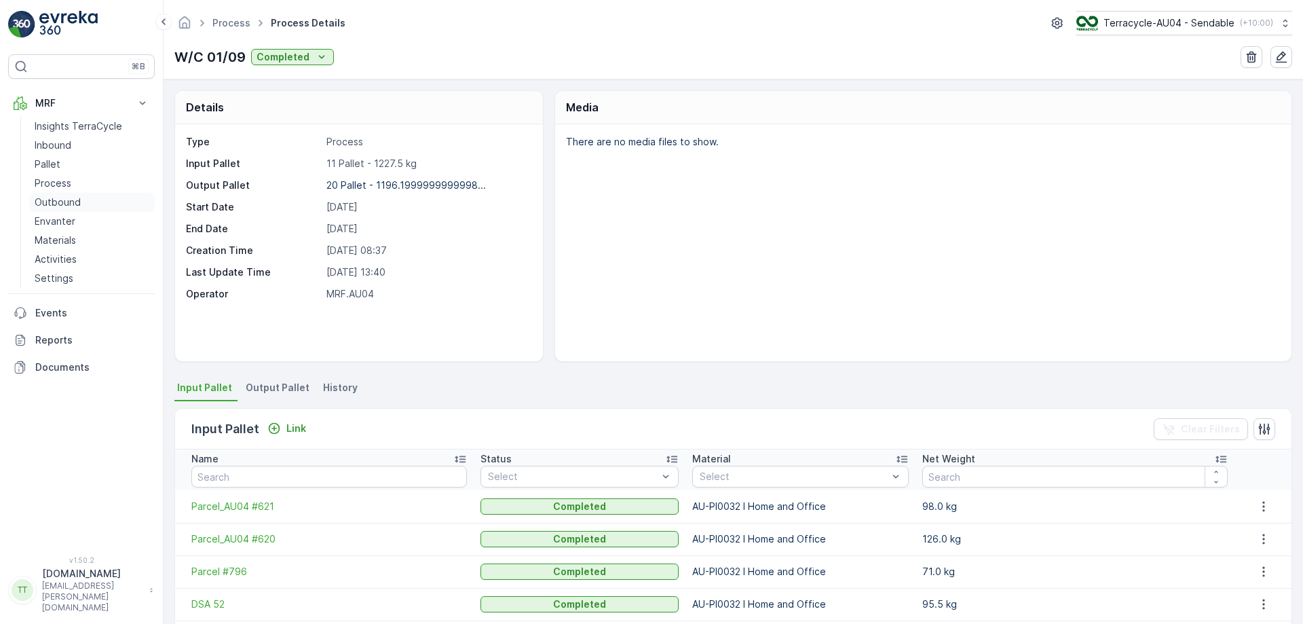
click at [71, 203] on p "Outbound" at bounding box center [58, 203] width 46 height 14
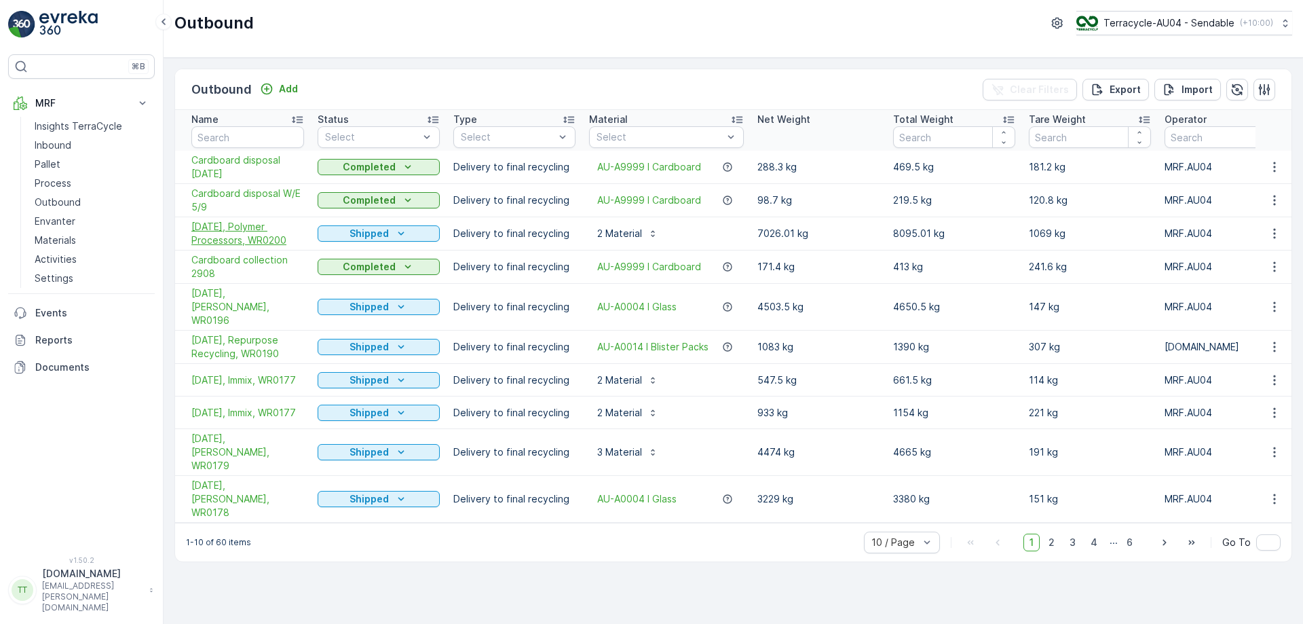
click at [267, 242] on span "03/09/2025, Polymer Processors, WR0200" at bounding box center [247, 233] width 113 height 27
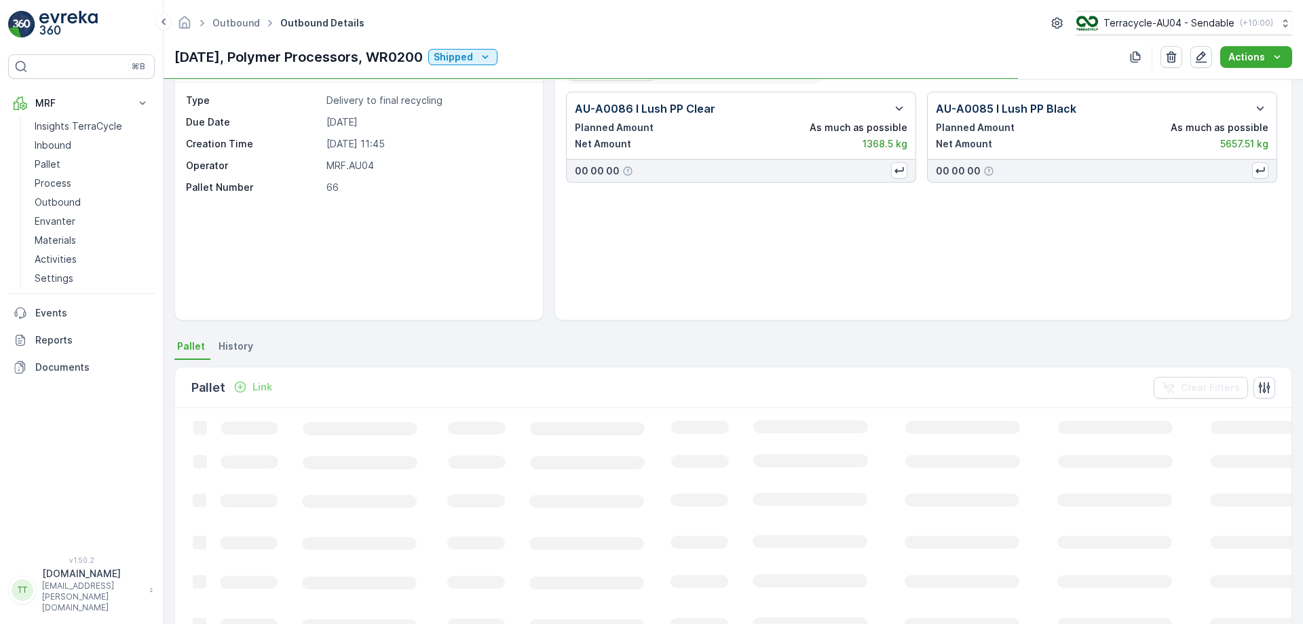
scroll to position [44, 0]
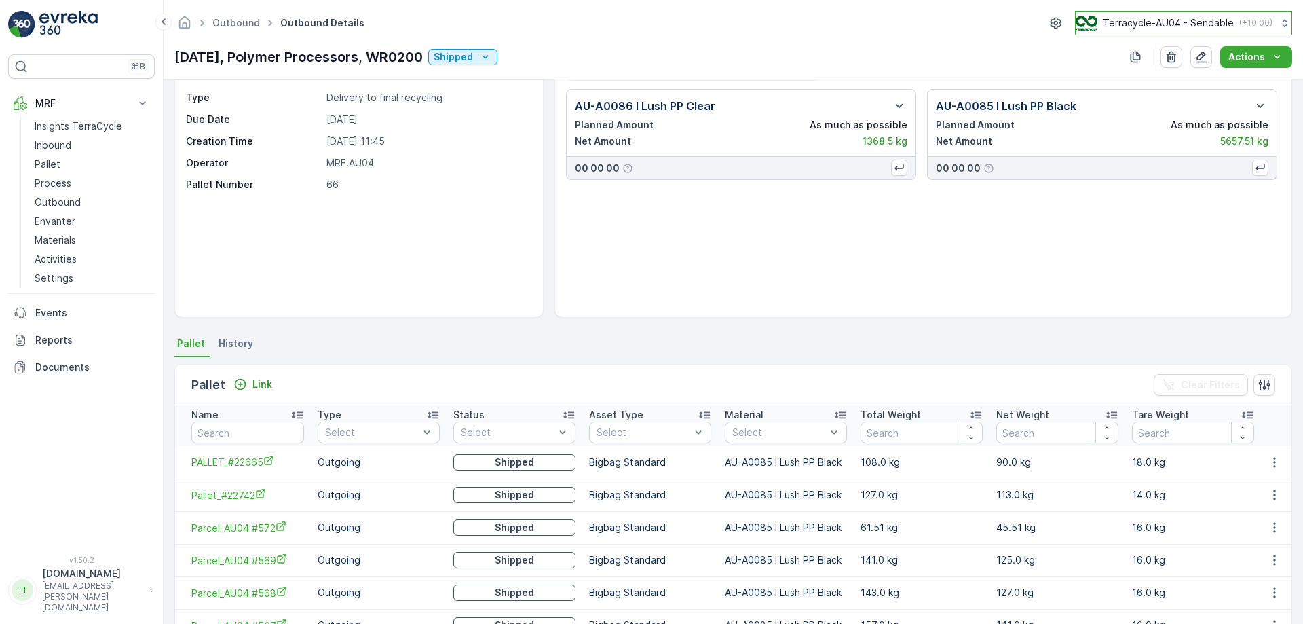
click at [1162, 15] on button "Terracycle-AU04 - Sendable ( +10:00 )" at bounding box center [1183, 23] width 217 height 24
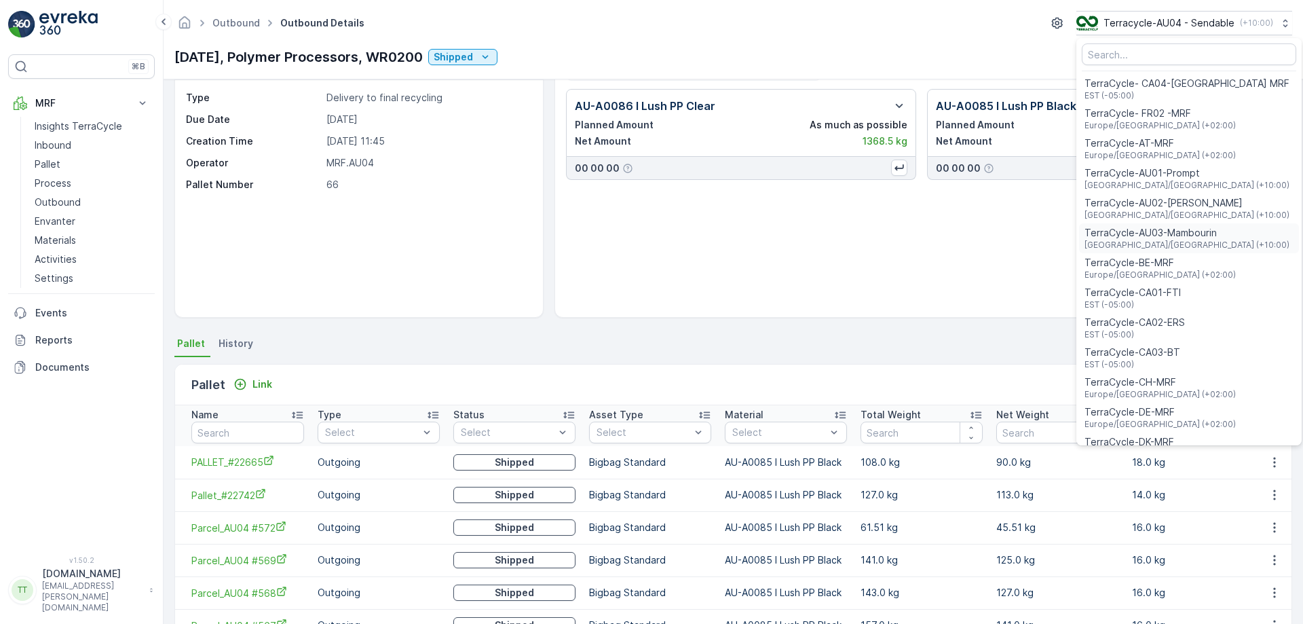
click at [1149, 234] on span "TerraCycle-AU03-Mambourin" at bounding box center [1187, 233] width 205 height 14
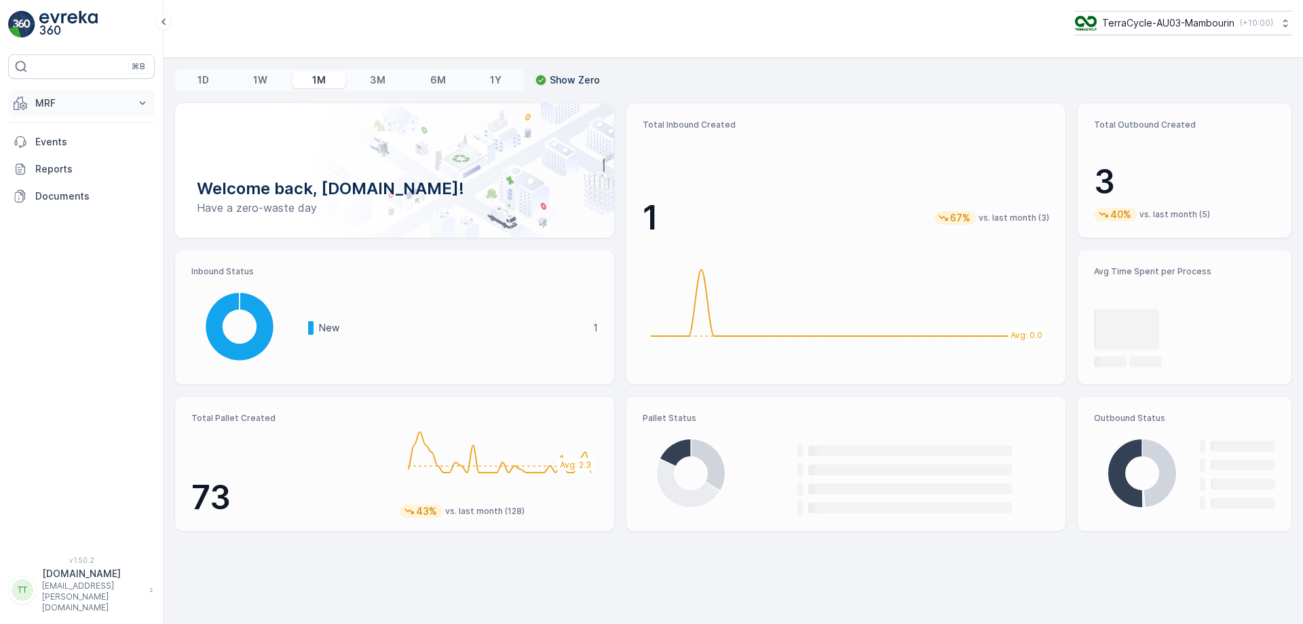
click at [126, 111] on button "MRF" at bounding box center [81, 103] width 147 height 27
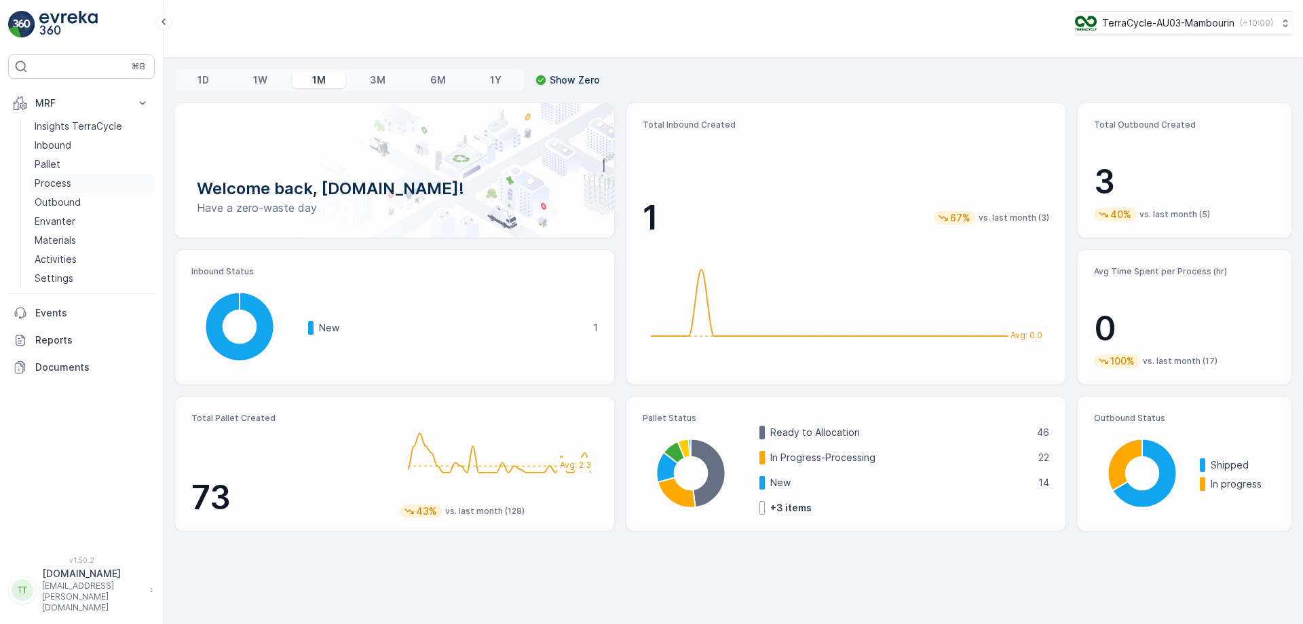
click at [76, 184] on link "Process" at bounding box center [92, 183] width 126 height 19
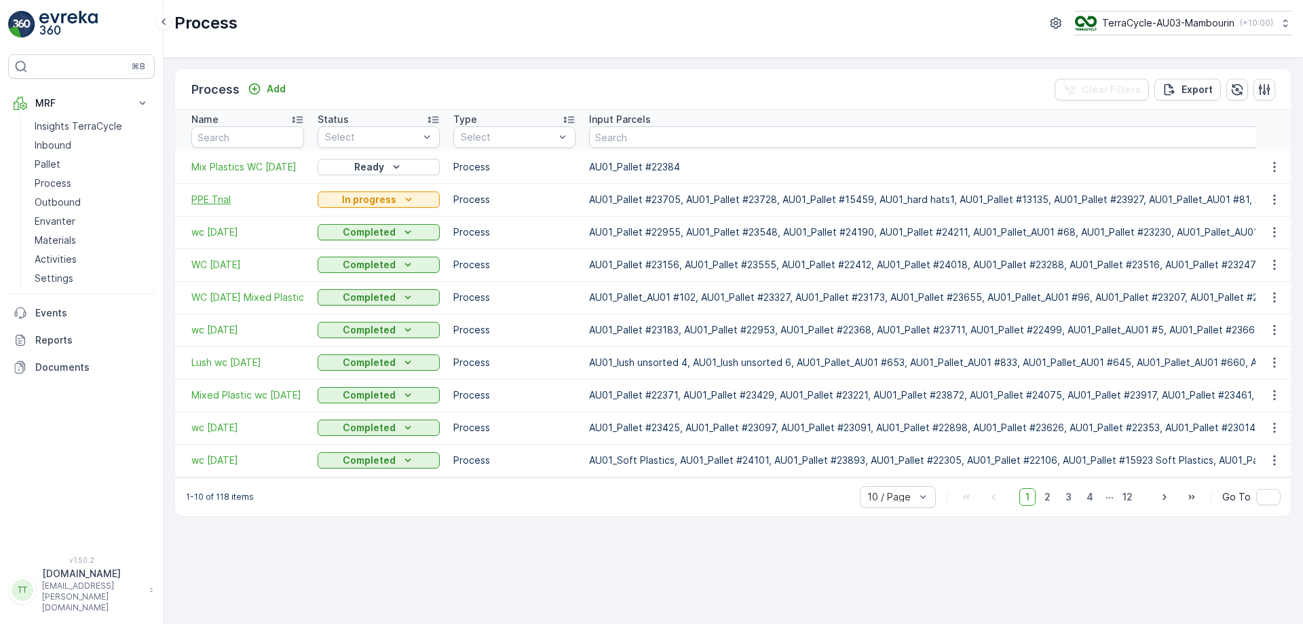
click at [219, 201] on span "PPE Trial" at bounding box center [247, 200] width 113 height 14
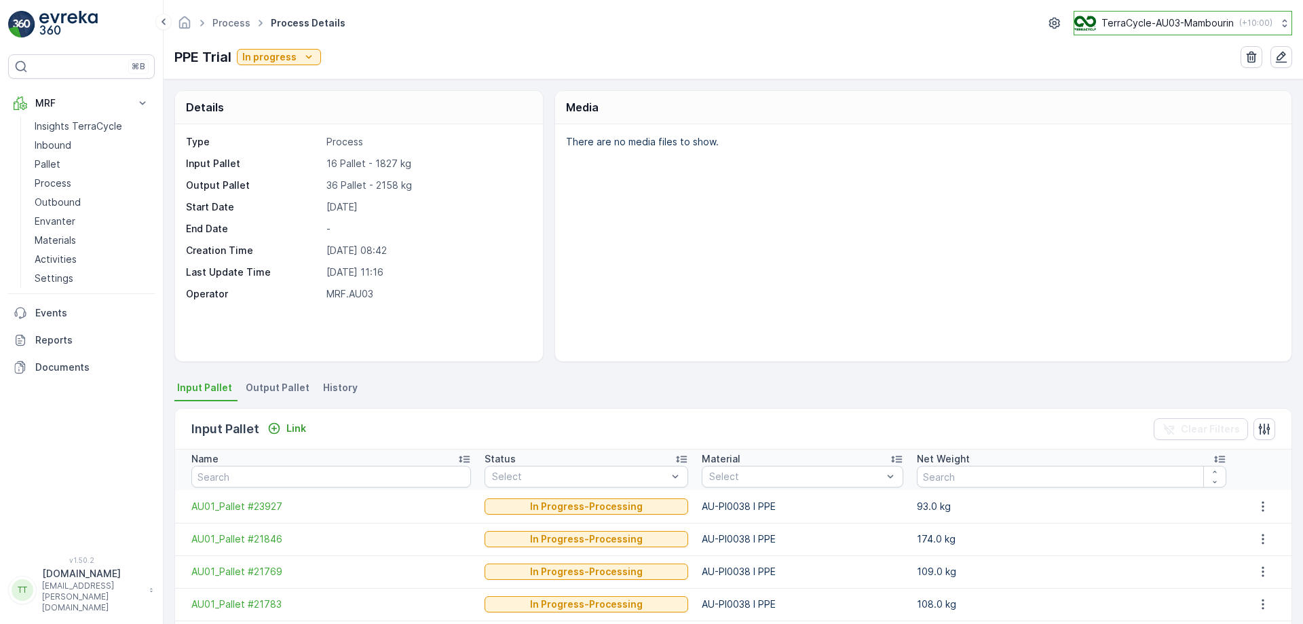
click at [1140, 31] on button "TerraCycle-AU03-Mambourin ( +10:00 )" at bounding box center [1183, 23] width 219 height 24
click at [57, 181] on p "Process" at bounding box center [53, 183] width 37 height 14
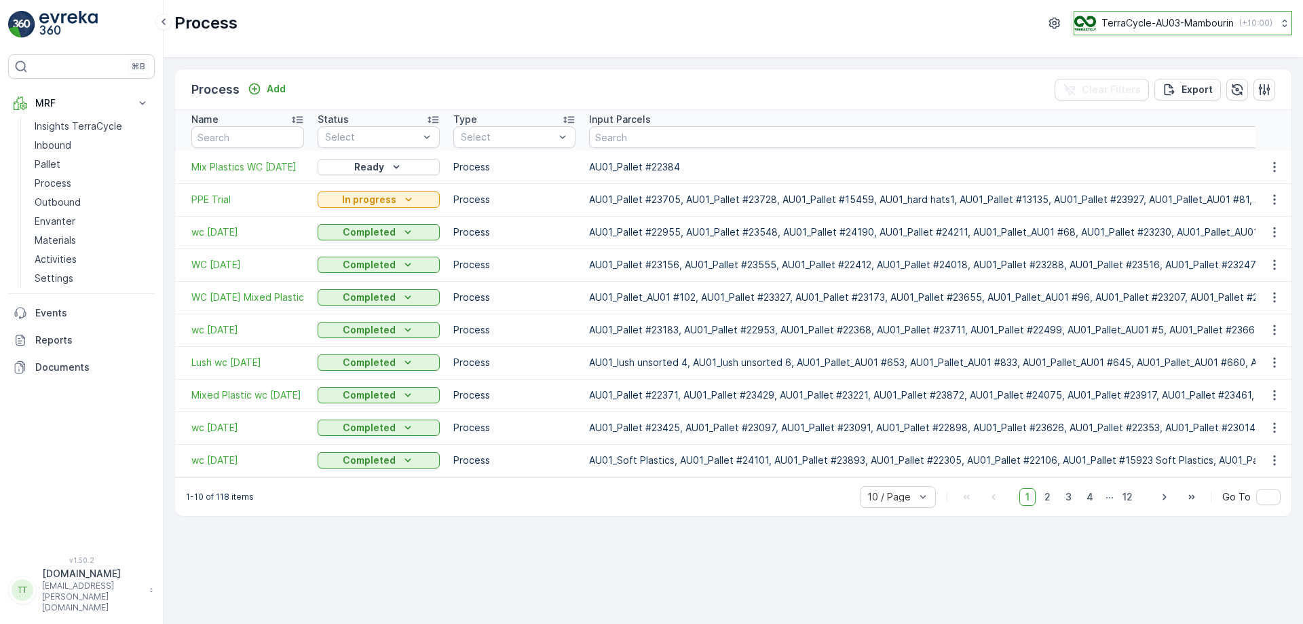
click at [1202, 16] on p "TerraCycle-AU03-Mambourin" at bounding box center [1168, 23] width 132 height 14
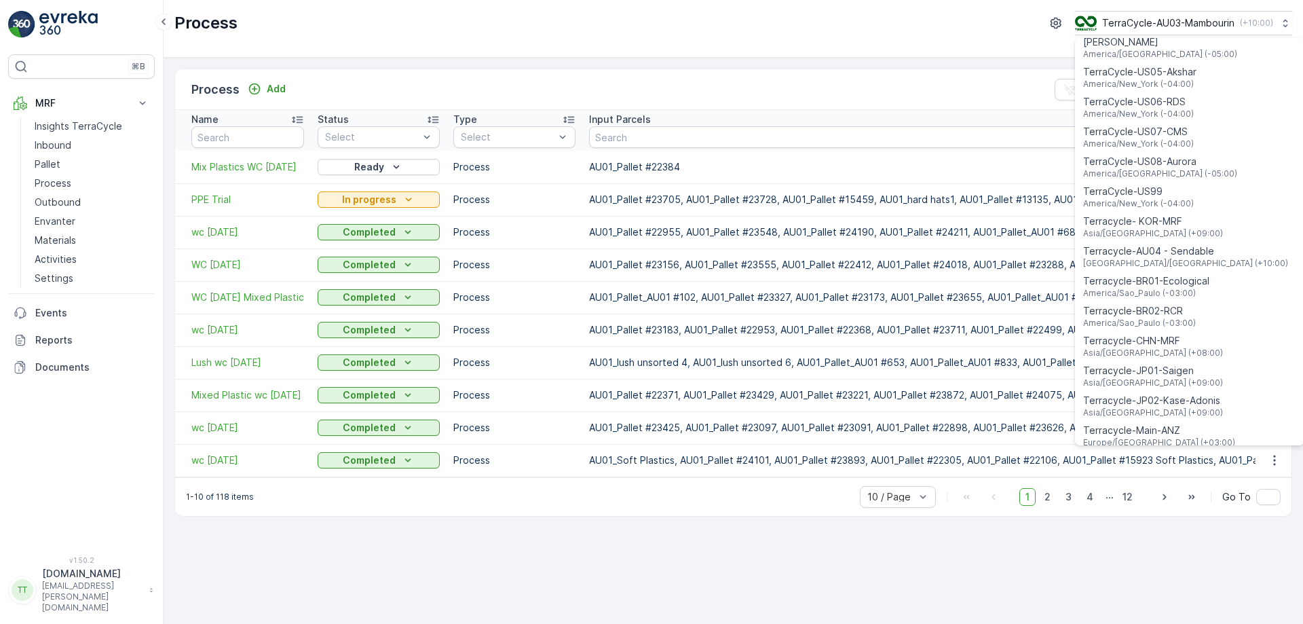
scroll to position [975, 0]
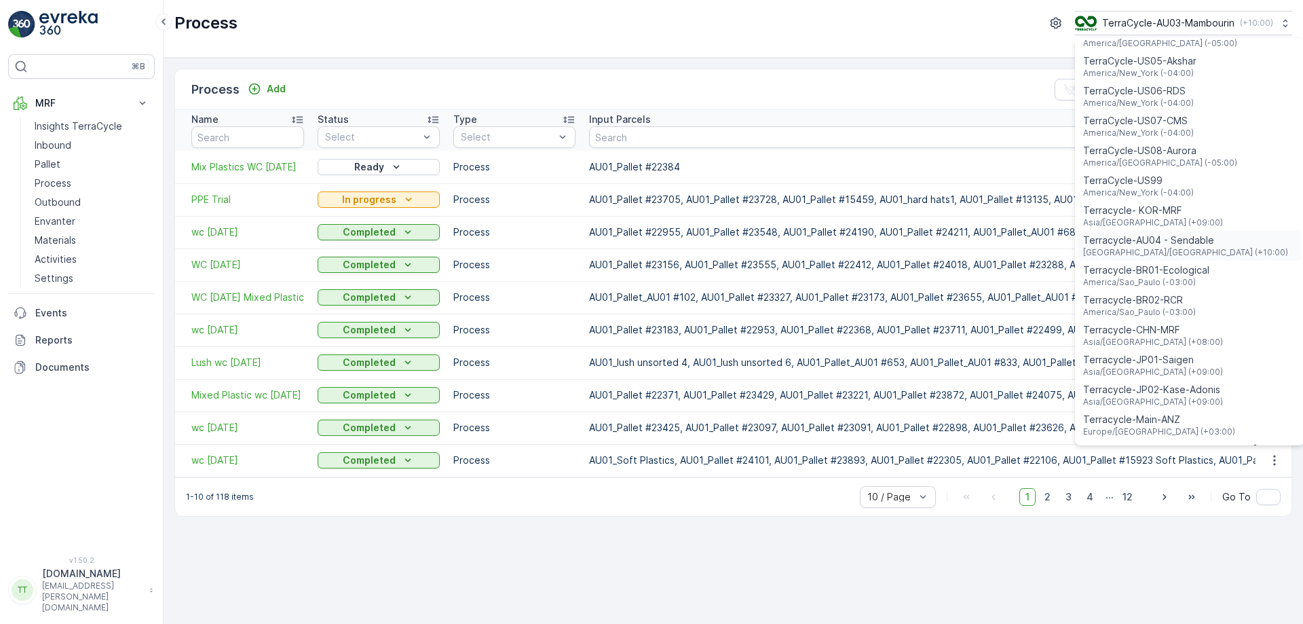
click at [1167, 234] on span "Terracycle-AU04 - Sendable" at bounding box center [1185, 241] width 205 height 14
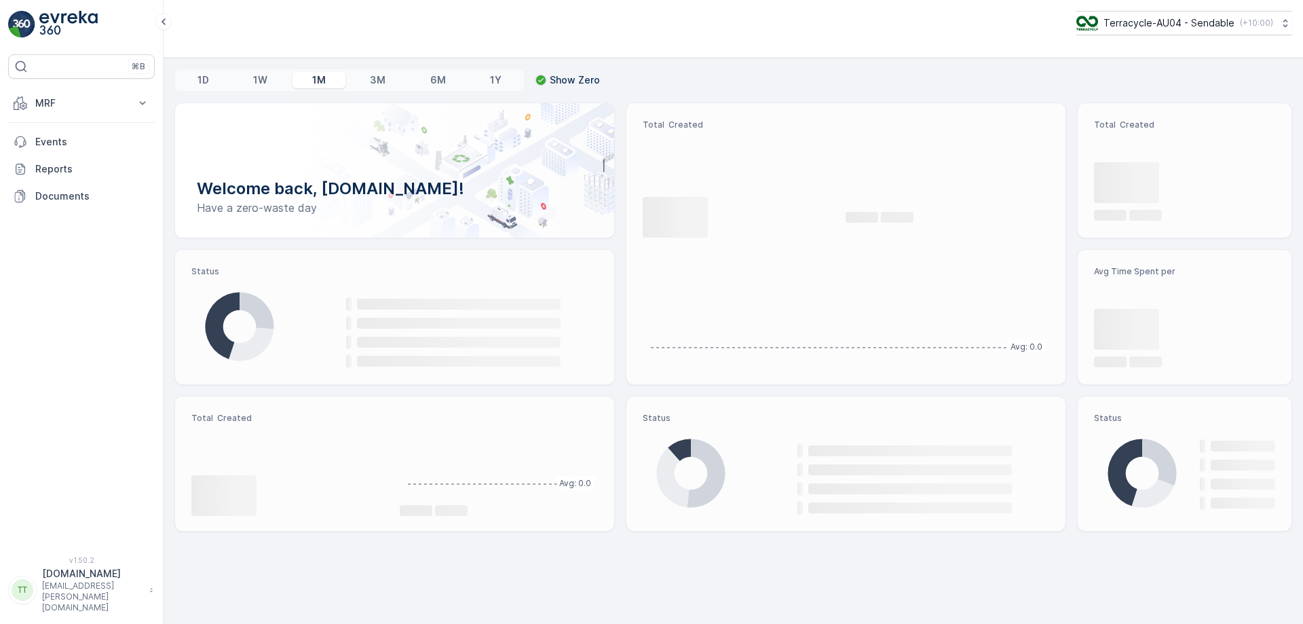
click at [100, 102] on p "MRF" at bounding box center [81, 103] width 92 height 14
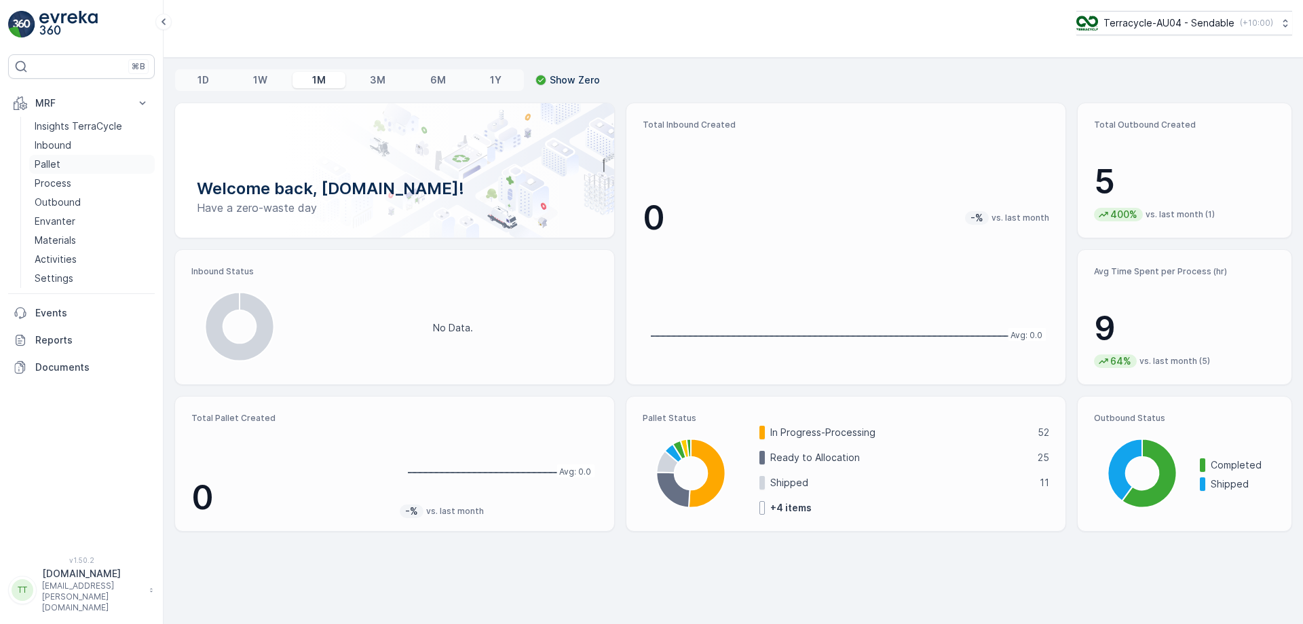
click at [71, 168] on link "Pallet" at bounding box center [92, 164] width 126 height 19
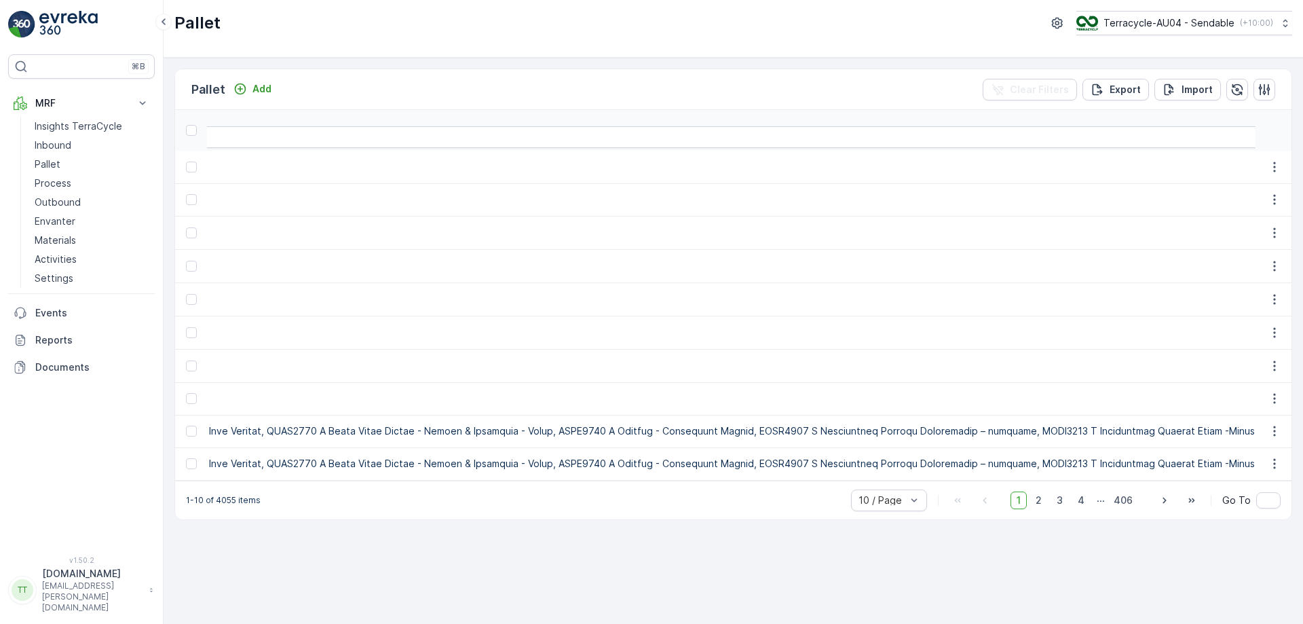
scroll to position [0, 41220]
